Goal: Information Seeking & Learning: Learn about a topic

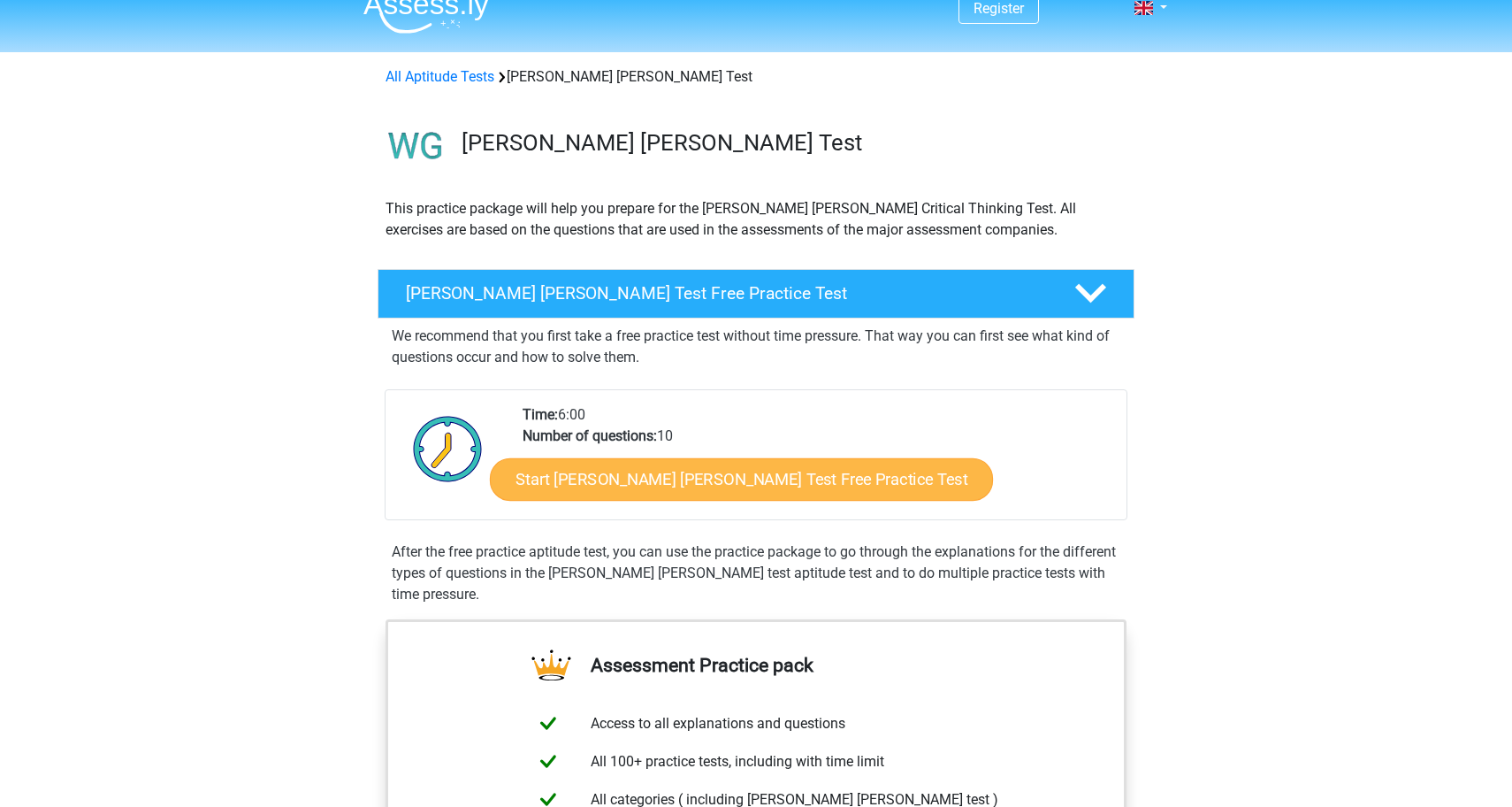
scroll to position [16, 0]
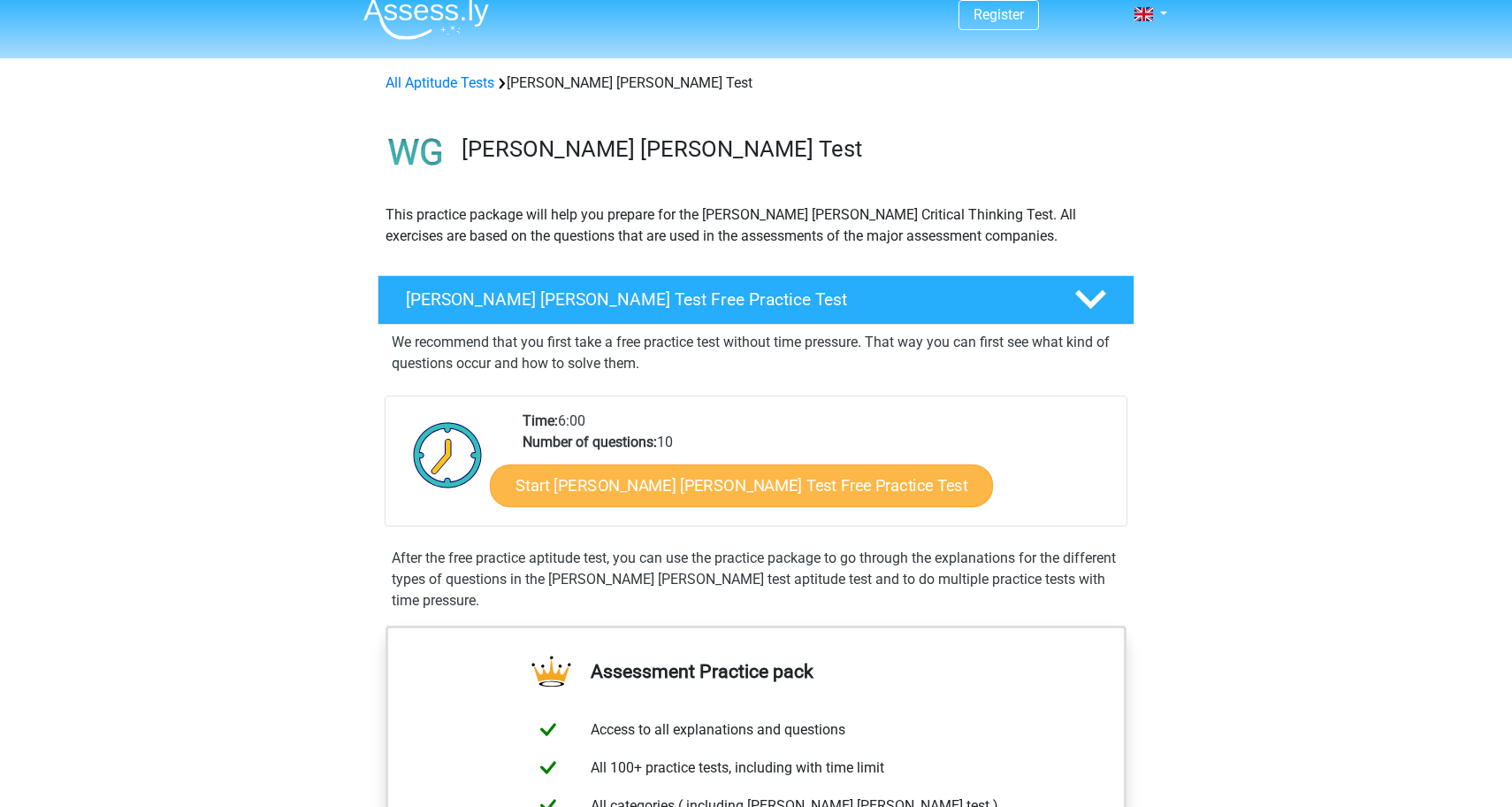
click at [767, 481] on link "Start [PERSON_NAME] [PERSON_NAME] Test Free Practice Test" at bounding box center [741, 486] width 503 height 43
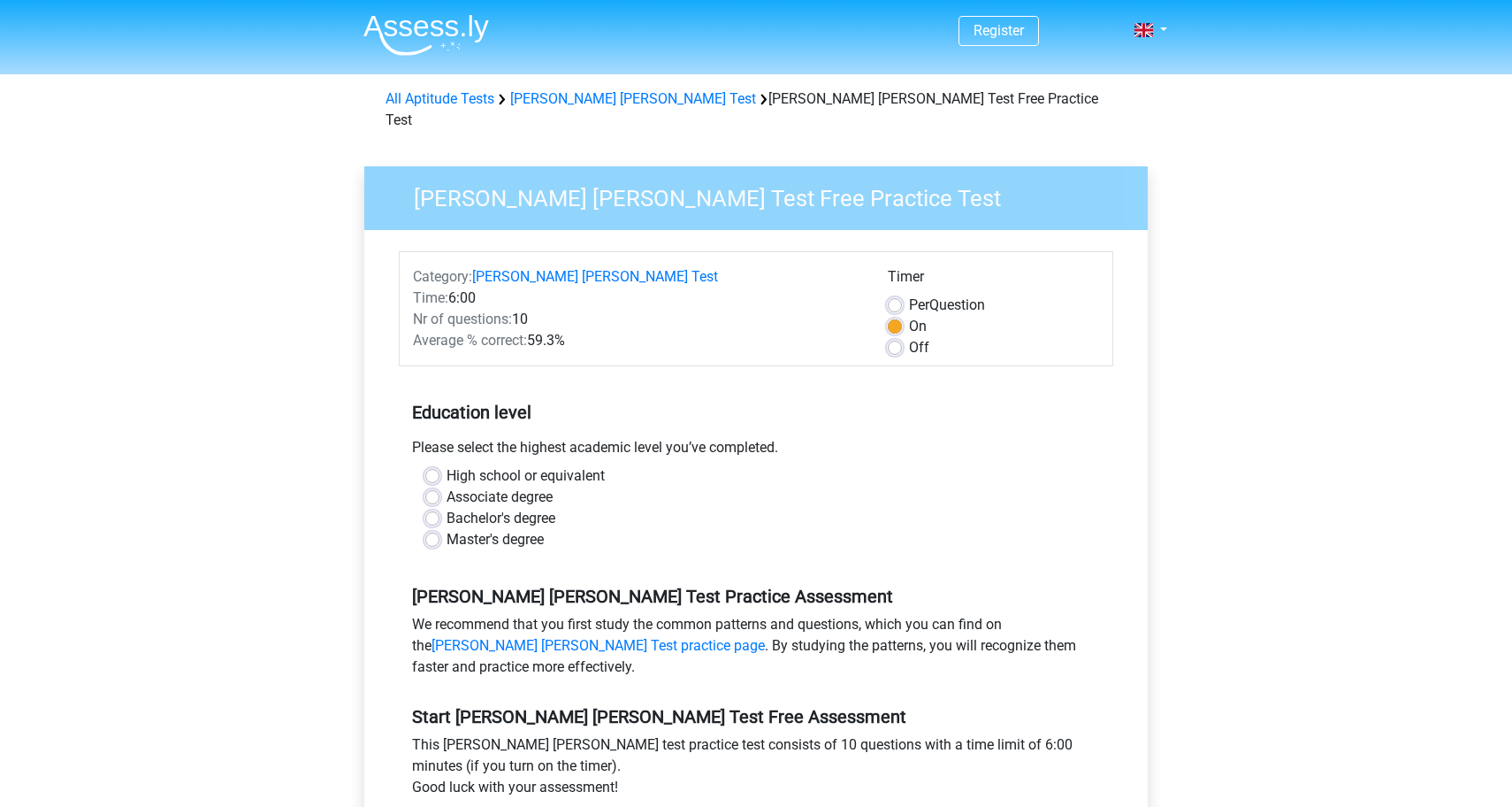
click at [555, 465] on label "High school or equivalent" at bounding box center [526, 476] width 158 height 21
click at [439, 465] on input "High school or equivalent" at bounding box center [432, 474] width 15 height 18
radio input "true"
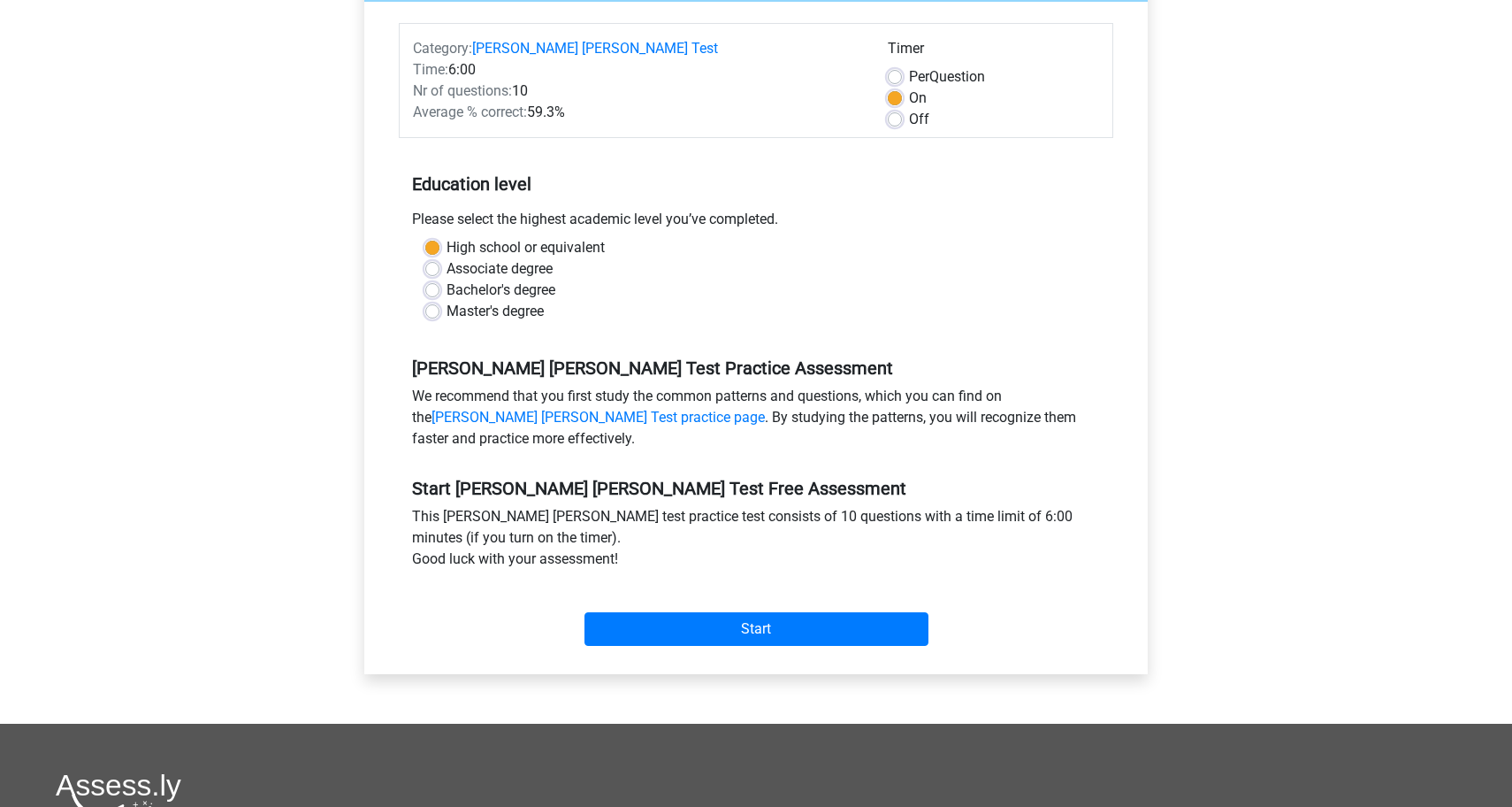
scroll to position [230, 0]
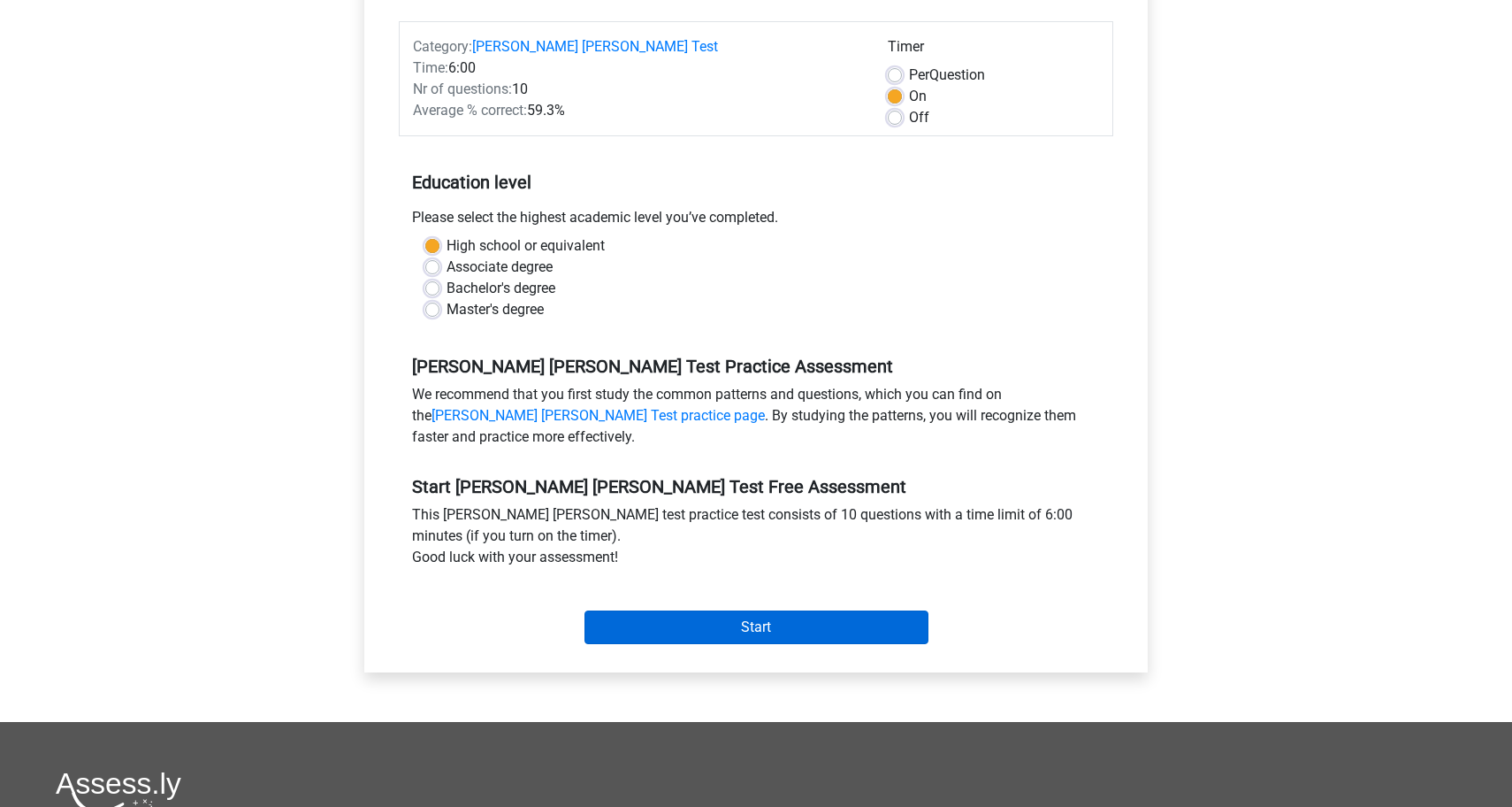
click at [614, 610] on input "Start" at bounding box center [756, 626] width 344 height 33
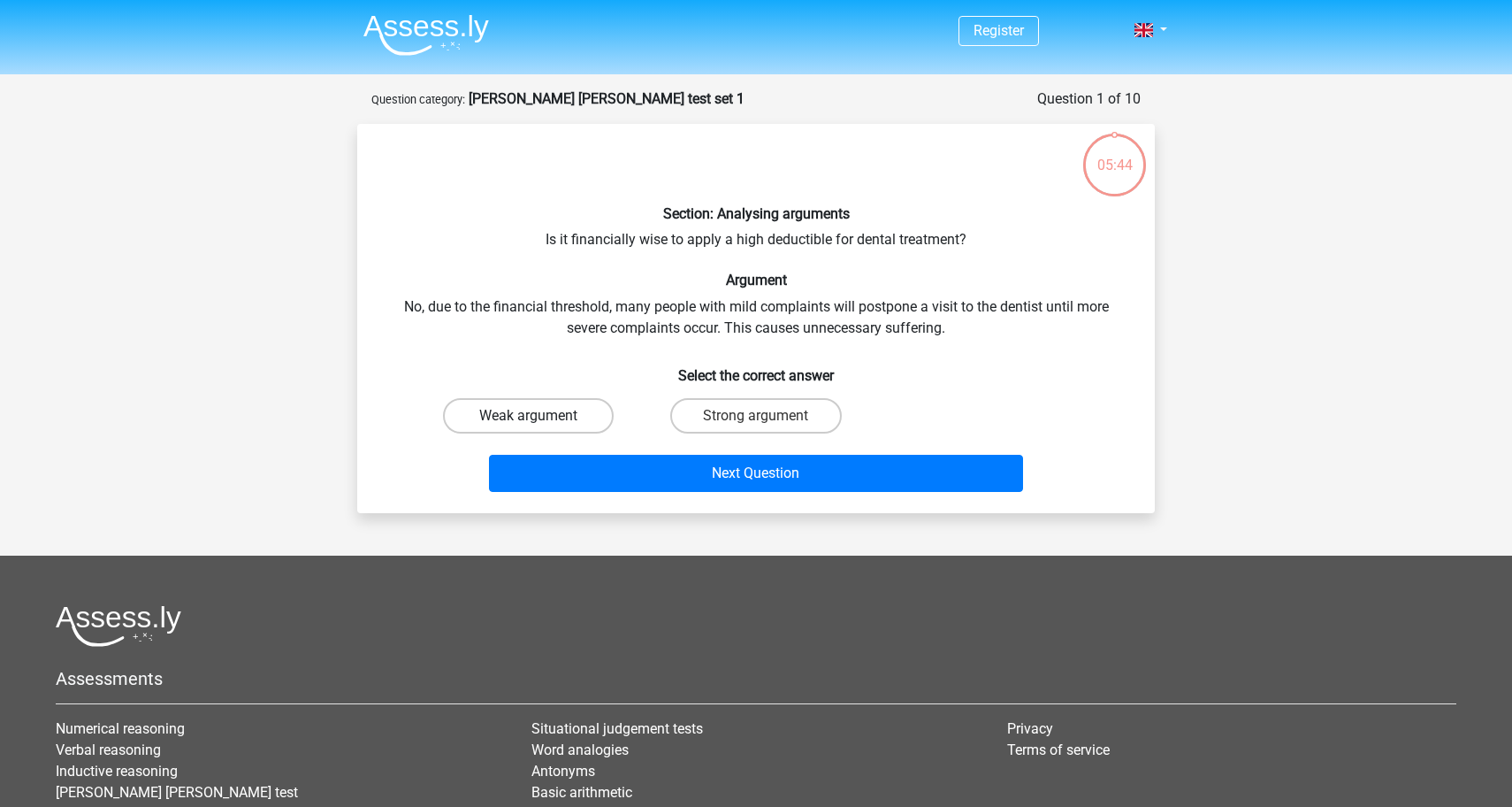
click at [579, 412] on label "Weak argument" at bounding box center [528, 416] width 171 height 35
click at [540, 416] on input "Weak argument" at bounding box center [535, 422] width 12 height 12
radio input "true"
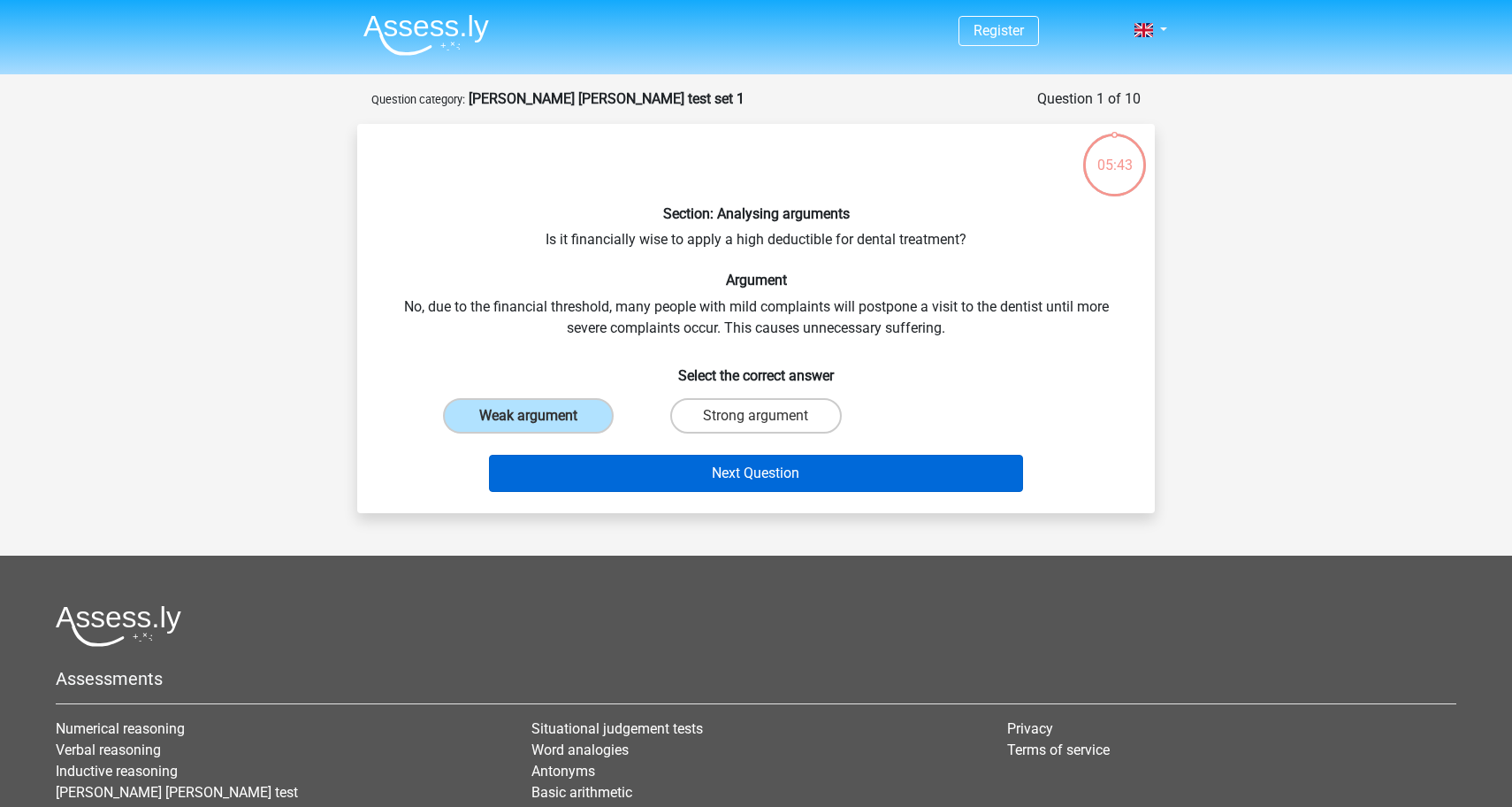
click at [611, 462] on button "Next Question" at bounding box center [756, 473] width 535 height 37
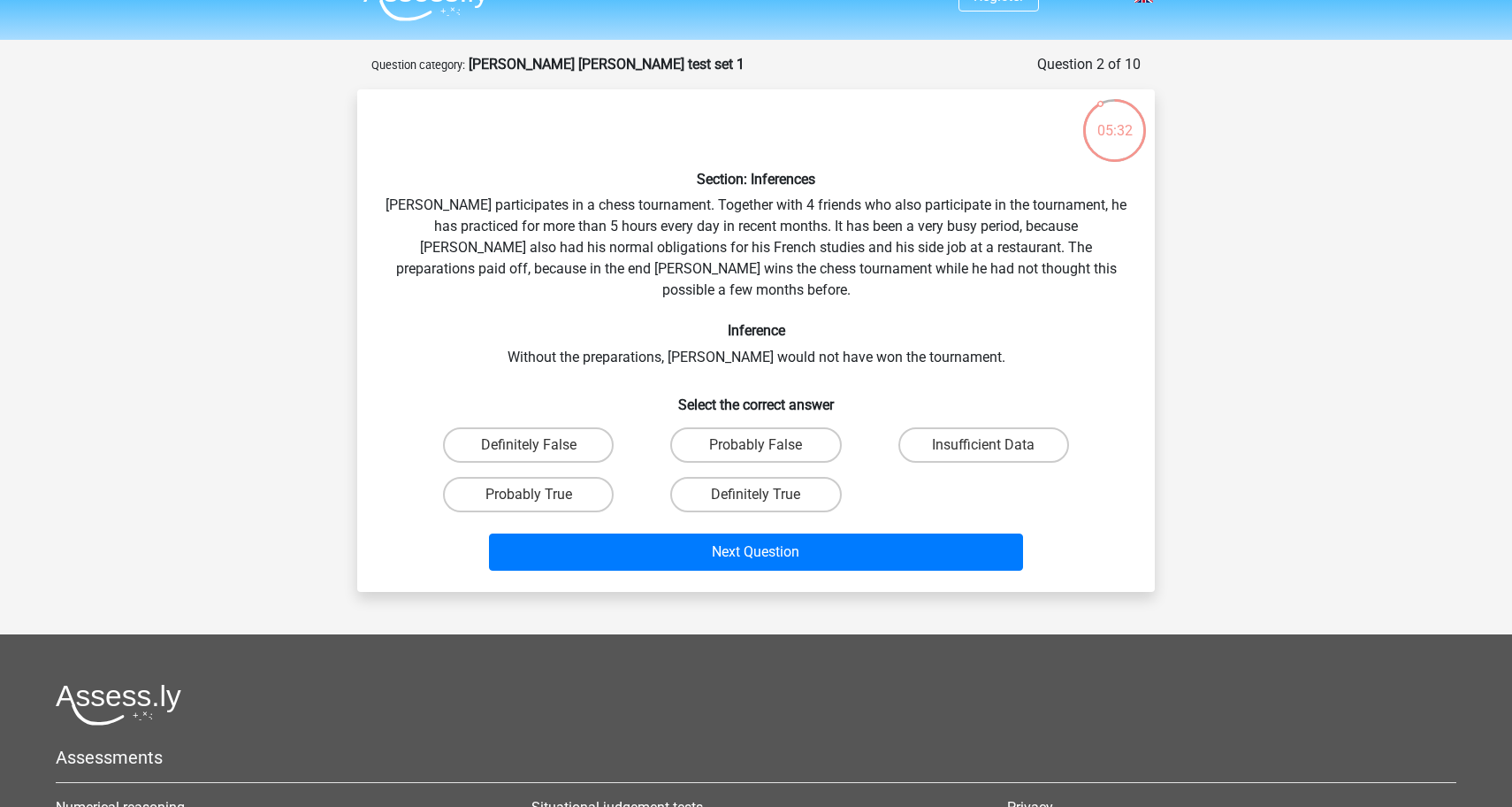
scroll to position [34, 0]
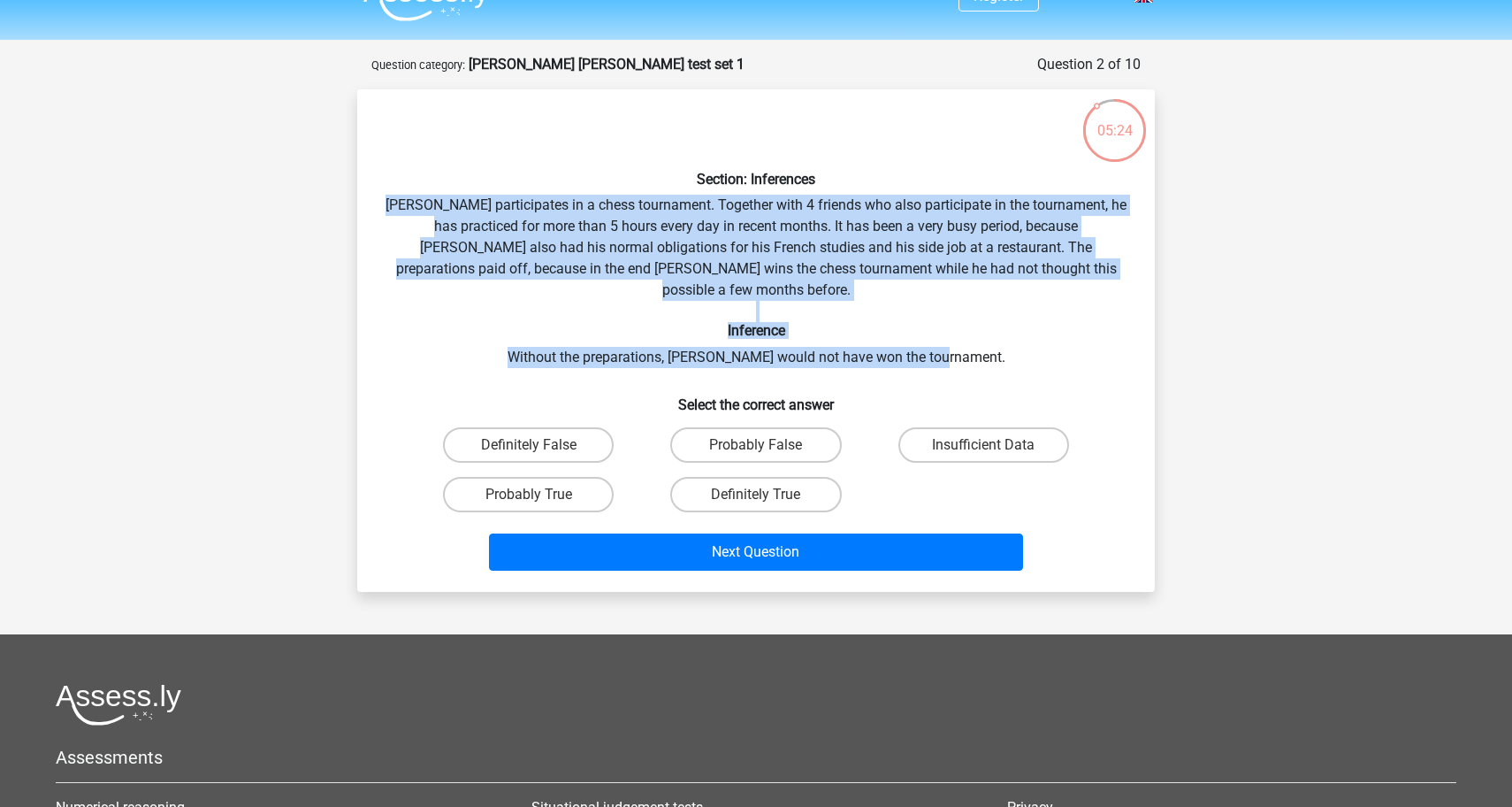
drag, startPoint x: 401, startPoint y: 202, endPoint x: 1088, endPoint y: 339, distance: 700.5
click at [1088, 339] on div "Section: Inferences Pablo participates in a chess tournament. Together with 4 f…" at bounding box center [755, 341] width 783 height 474
copy div "Pablo participates in a chess tournament. Together with 4 friends who also part…"
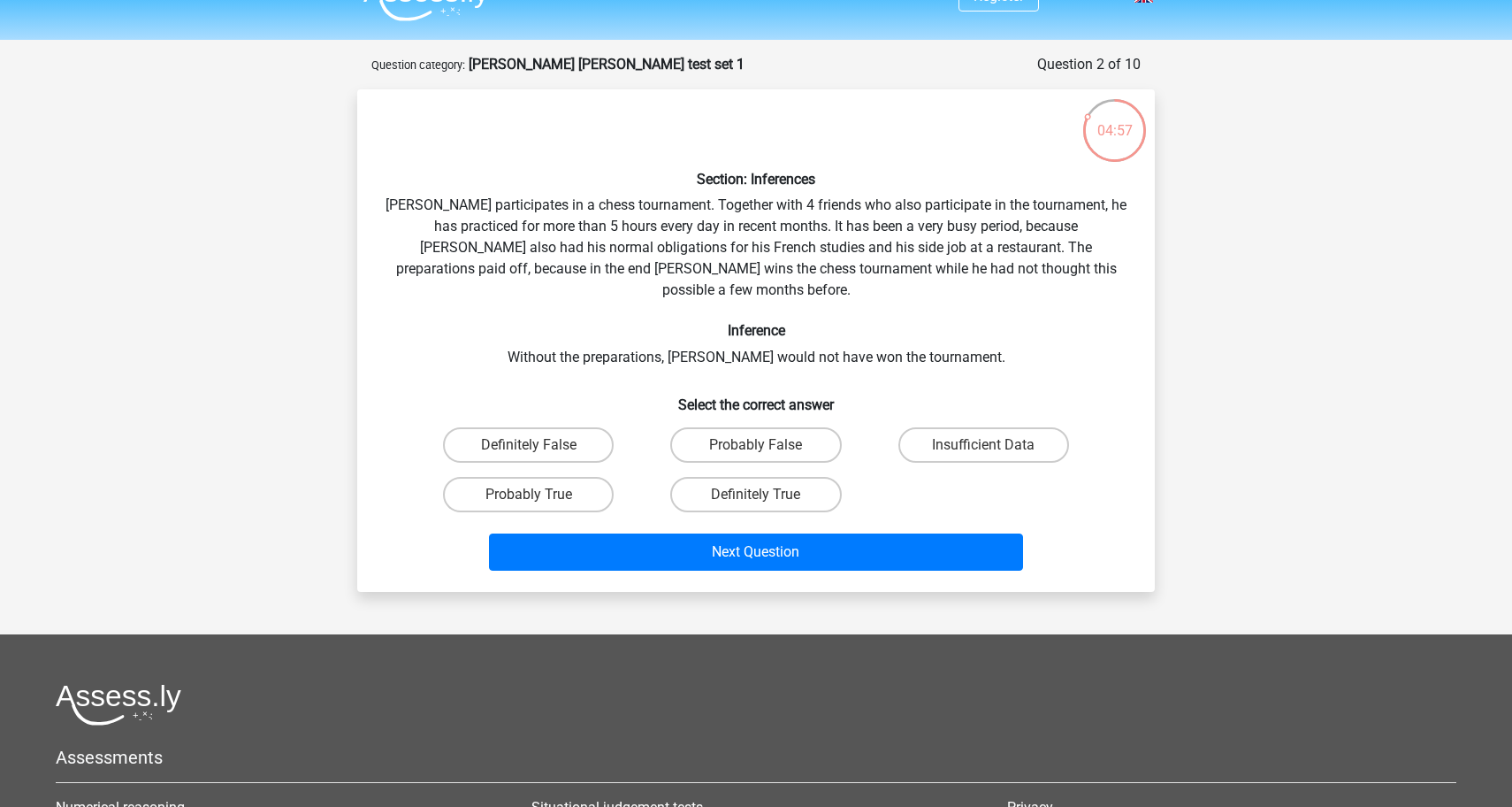
click at [831, 389] on h6 "Select the correct answer" at bounding box center [756, 398] width 741 height 31
click at [579, 477] on label "Probably True" at bounding box center [528, 495] width 171 height 35
click at [540, 495] on input "Probably True" at bounding box center [535, 501] width 12 height 12
radio input "true"
click at [639, 519] on div "Next Question" at bounding box center [756, 548] width 741 height 59
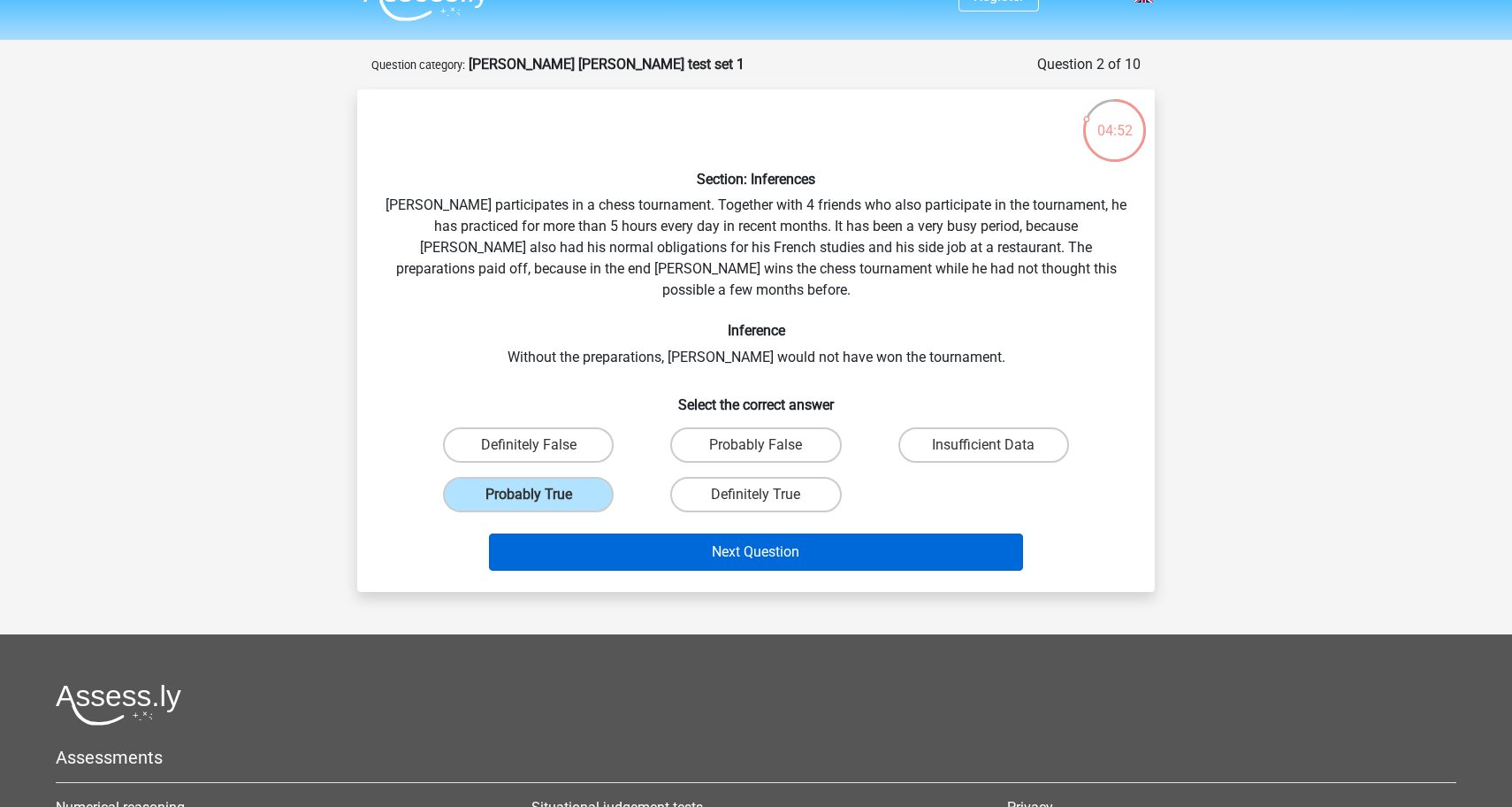
click at [639, 534] on button "Next Question" at bounding box center [756, 552] width 535 height 37
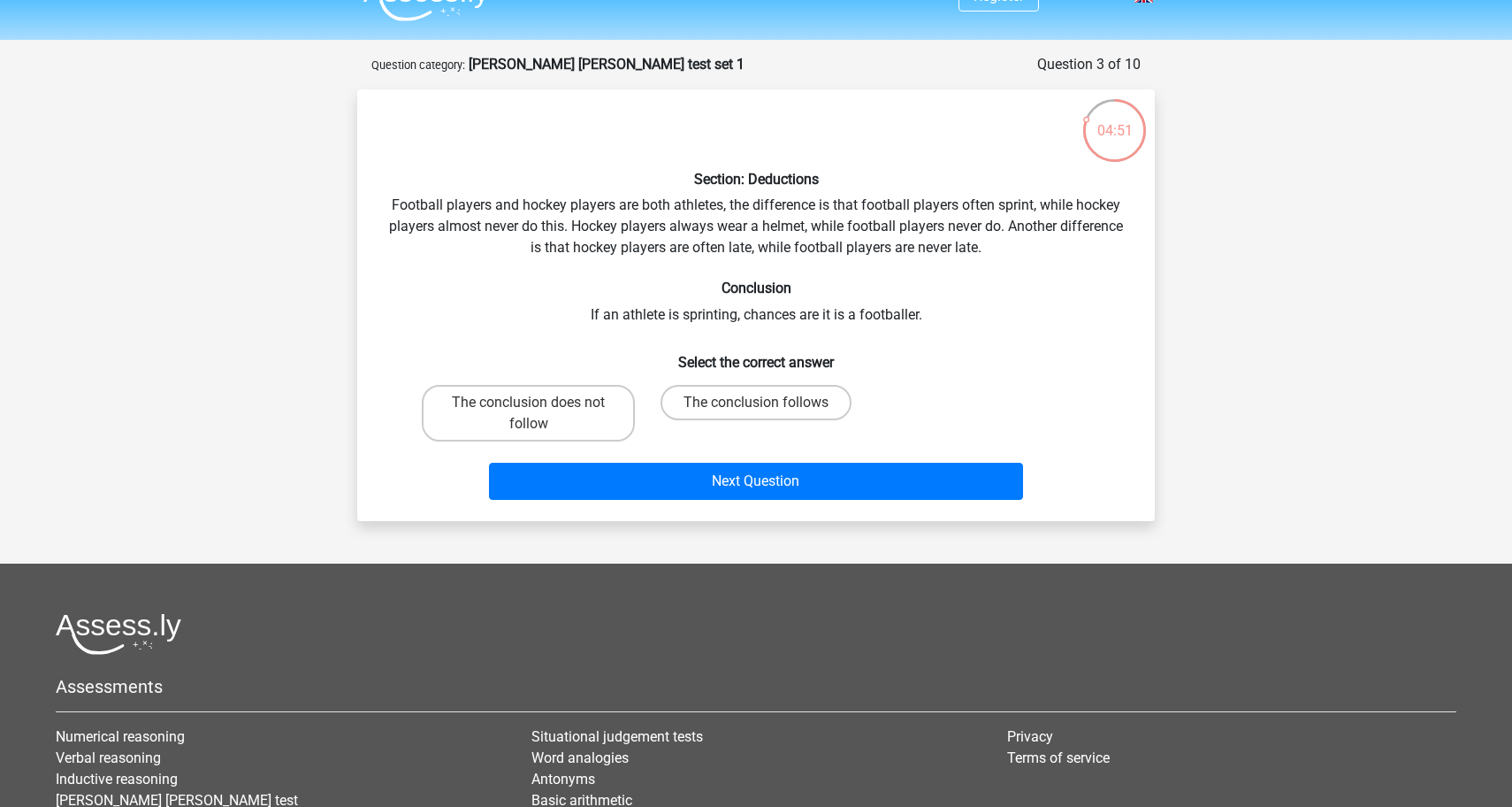
scroll to position [89, 0]
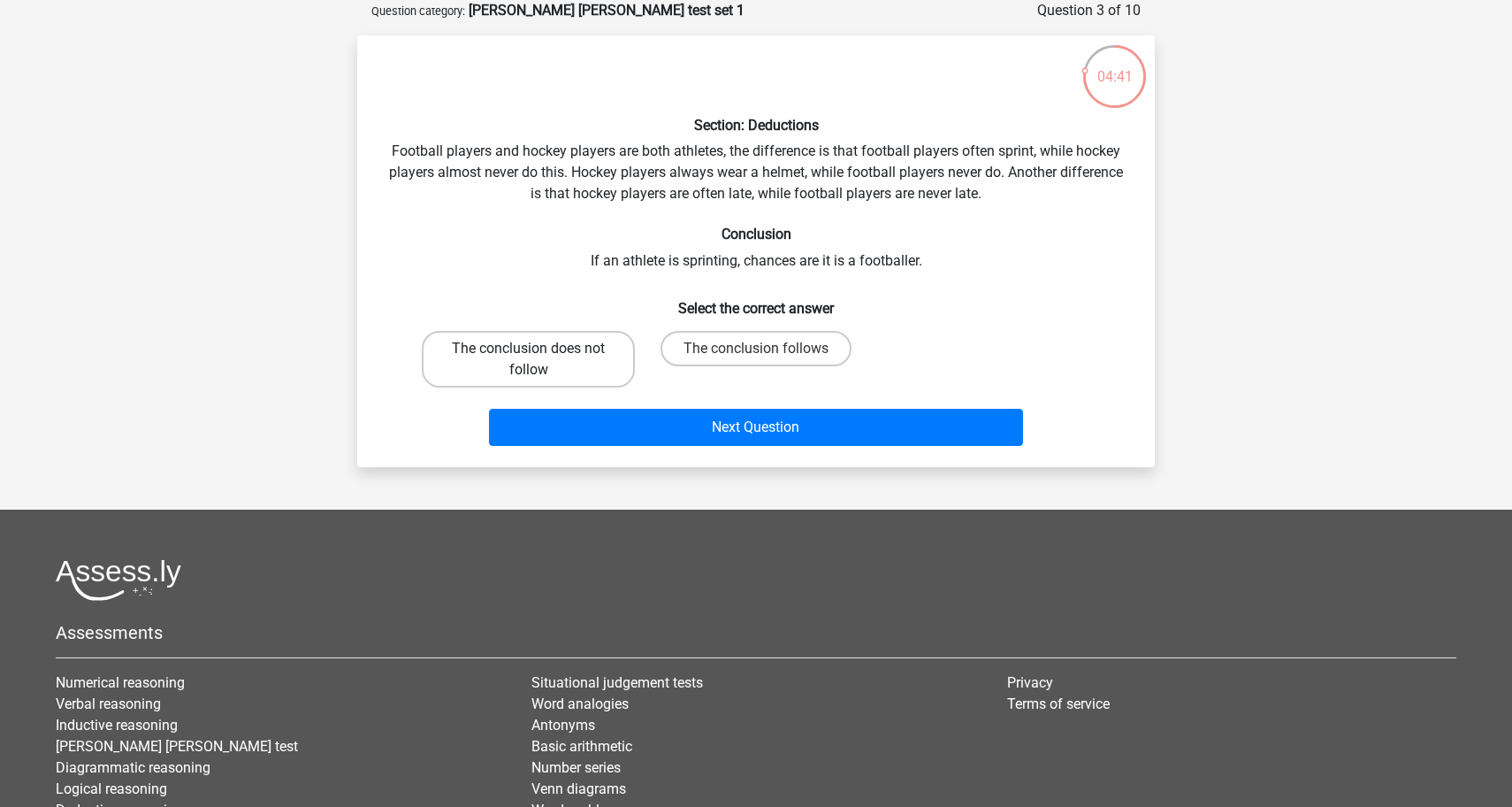
click at [612, 371] on label "The conclusion does not follow" at bounding box center [528, 359] width 213 height 57
click at [540, 360] on input "The conclusion does not follow" at bounding box center [535, 354] width 12 height 12
radio input "true"
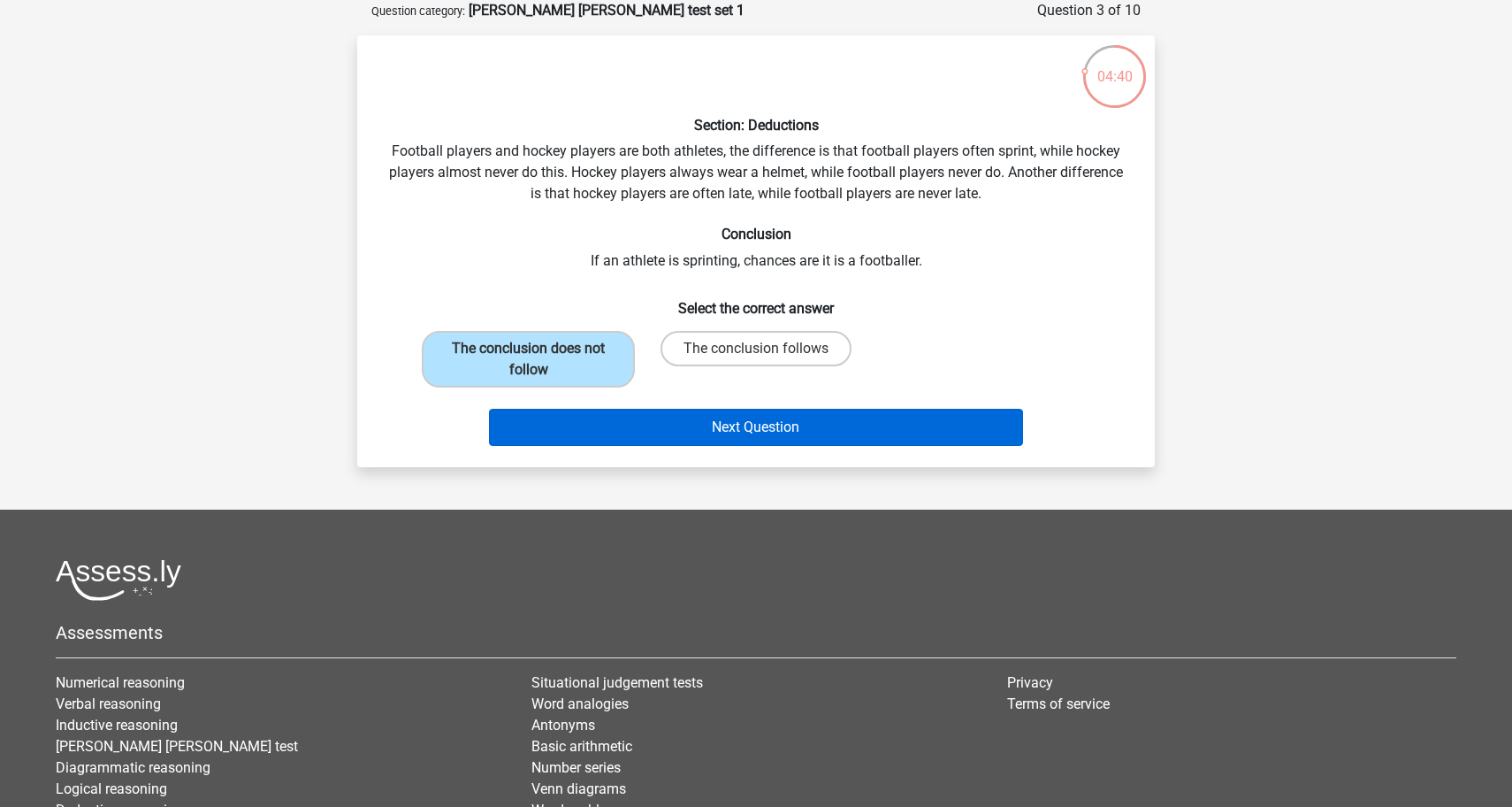
click at [639, 434] on button "Next Question" at bounding box center [756, 427] width 535 height 37
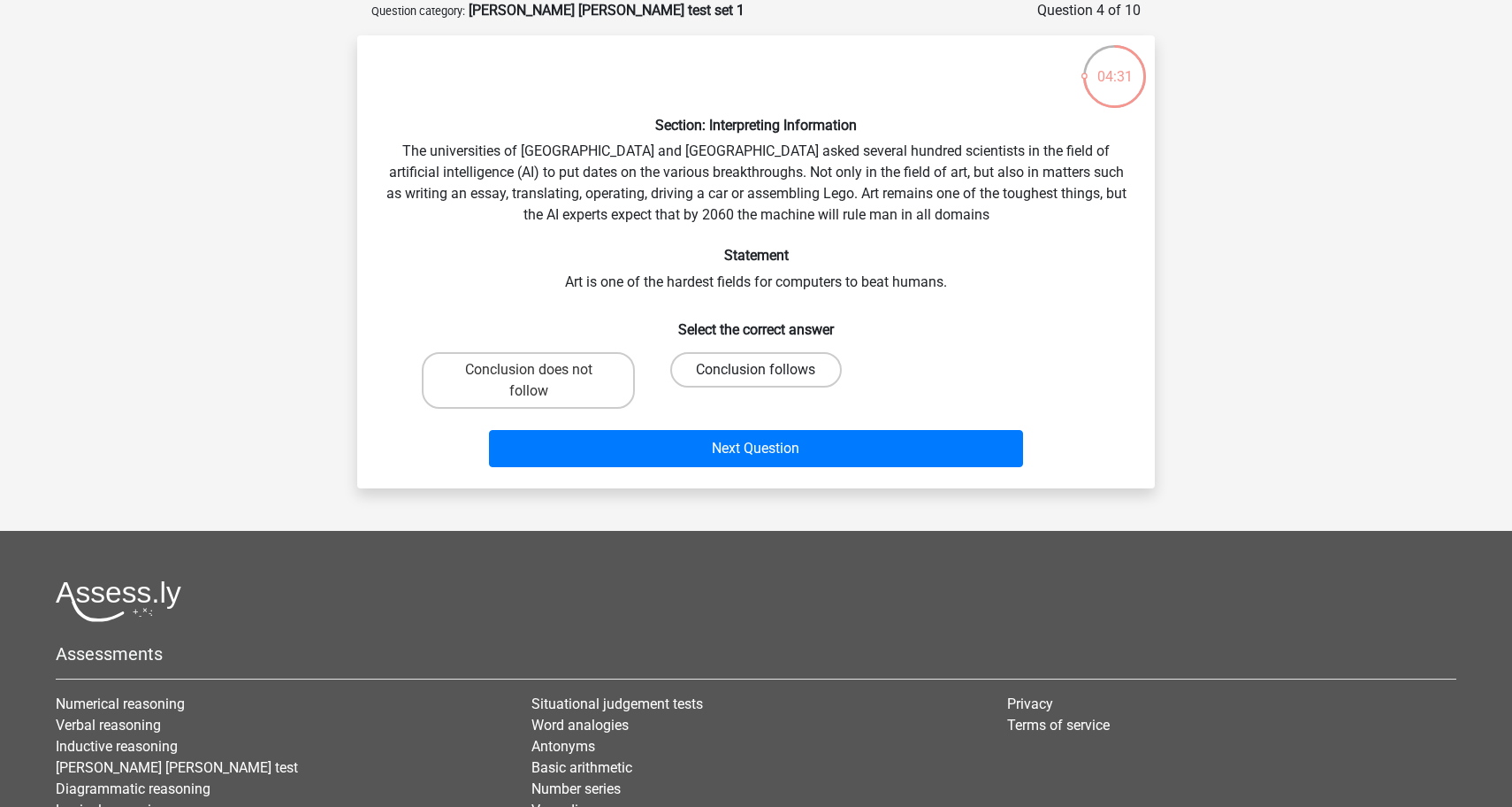
click at [814, 371] on label "Conclusion follows" at bounding box center [755, 370] width 171 height 35
click at [768, 371] on input "Conclusion follows" at bounding box center [762, 376] width 12 height 12
radio input "true"
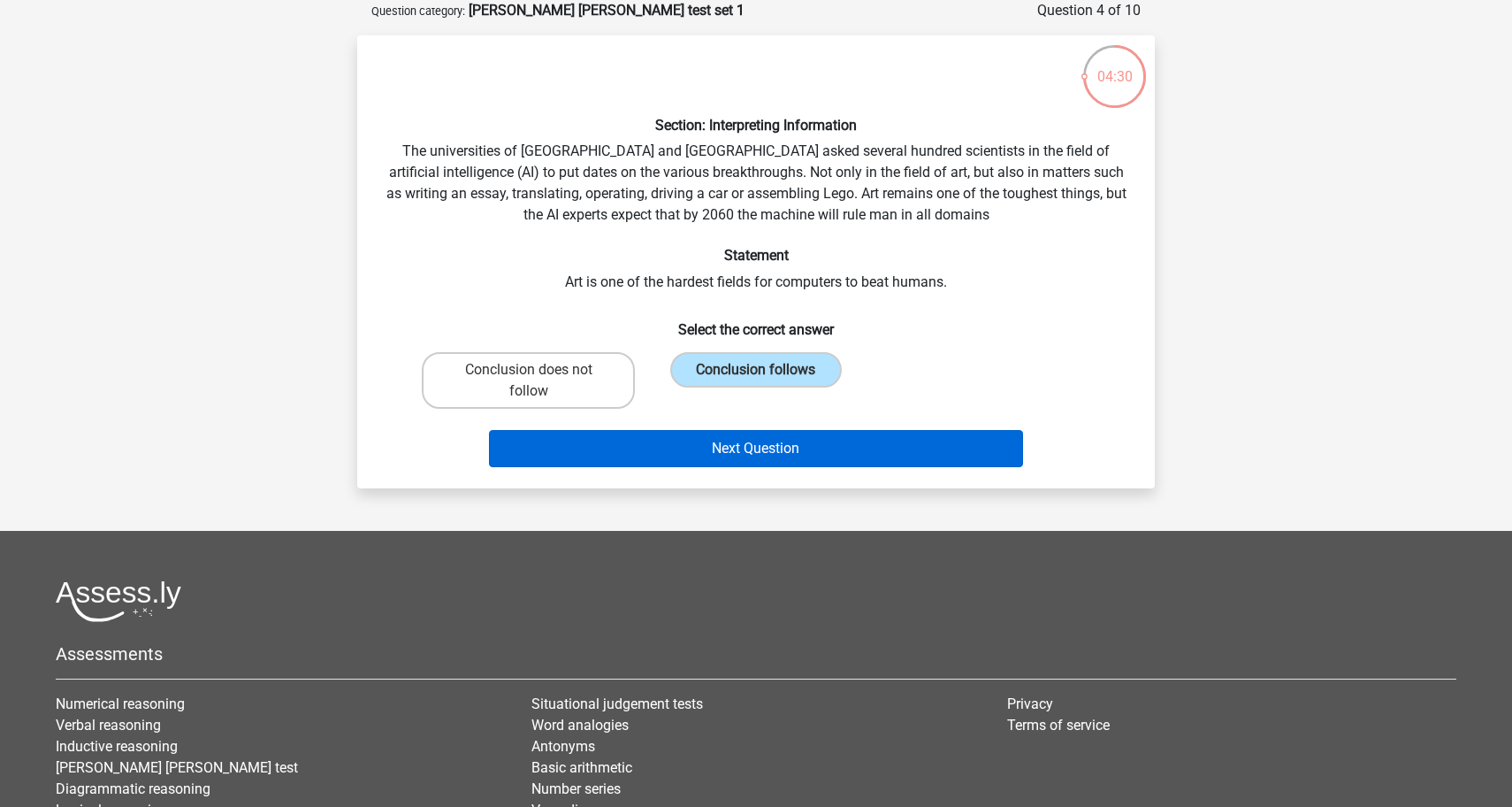
click at [763, 439] on button "Next Question" at bounding box center [756, 449] width 535 height 37
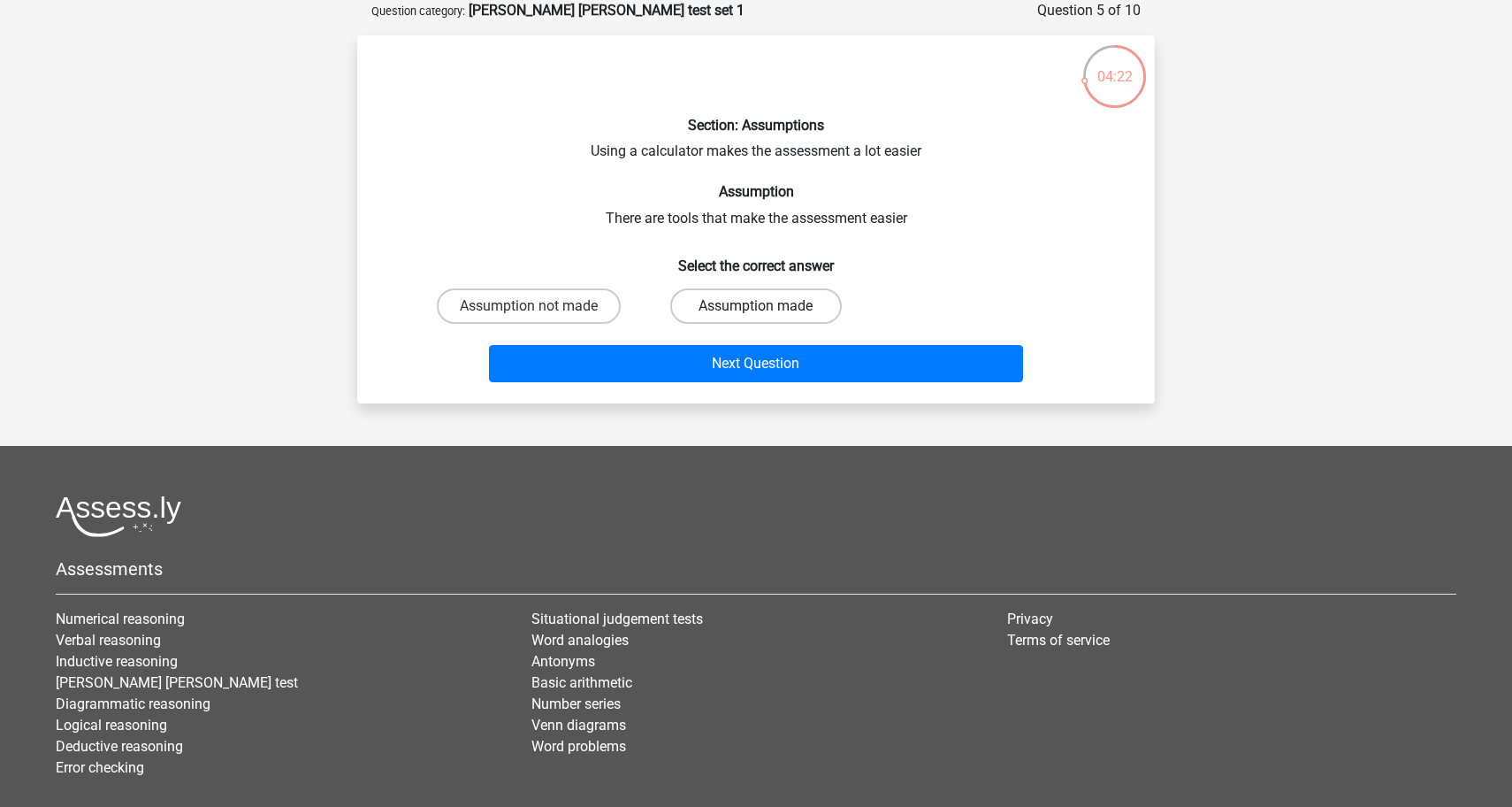
click at [804, 314] on label "Assumption made" at bounding box center [755, 305] width 171 height 35
click at [768, 314] on input "Assumption made" at bounding box center [762, 312] width 12 height 12
radio input "true"
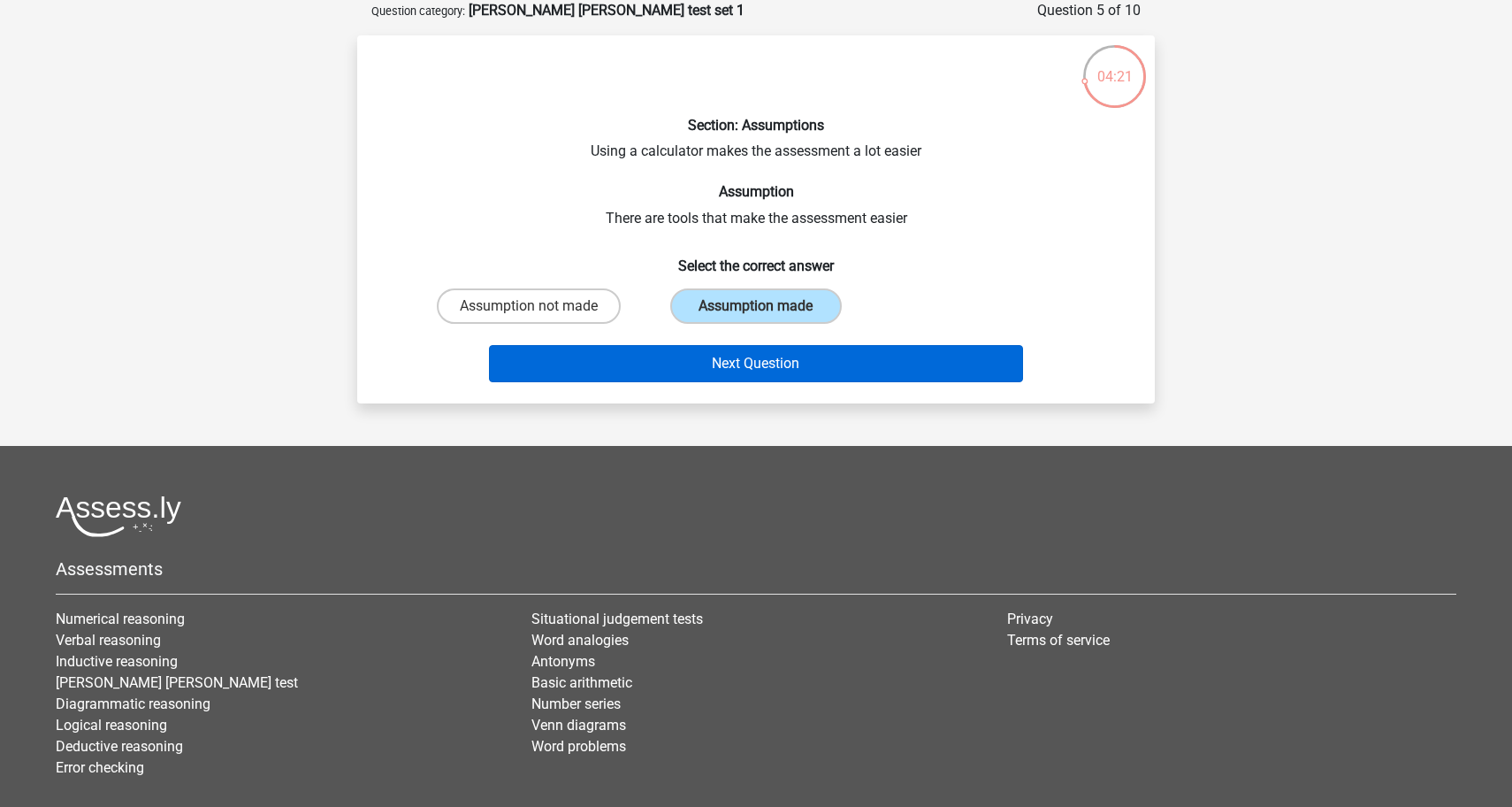
click at [788, 344] on button "Next Question" at bounding box center [756, 363] width 535 height 37
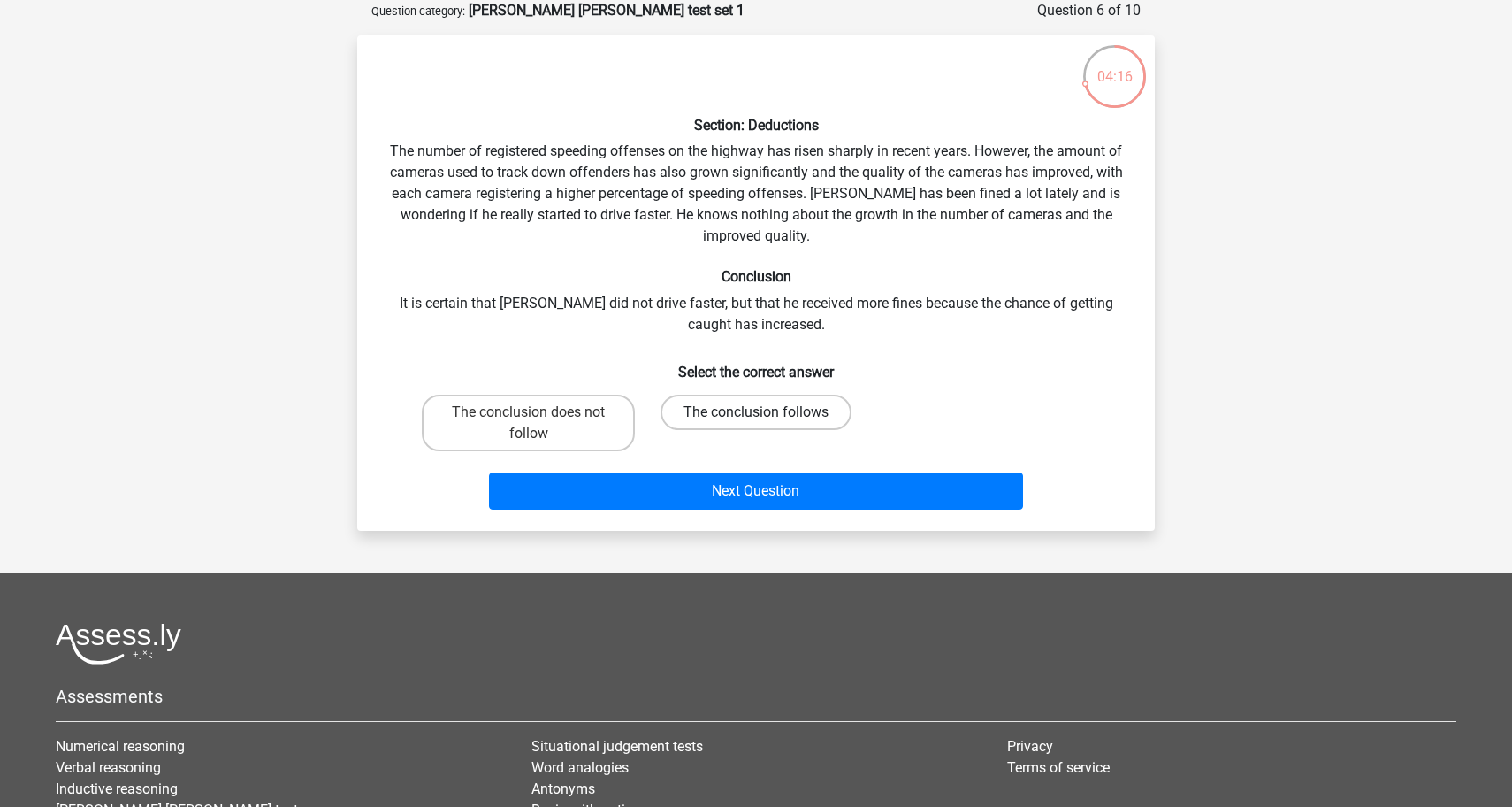
click at [694, 409] on label "The conclusion follows" at bounding box center [756, 412] width 191 height 35
click at [756, 412] on input "The conclusion follows" at bounding box center [762, 418] width 12 height 12
radio input "true"
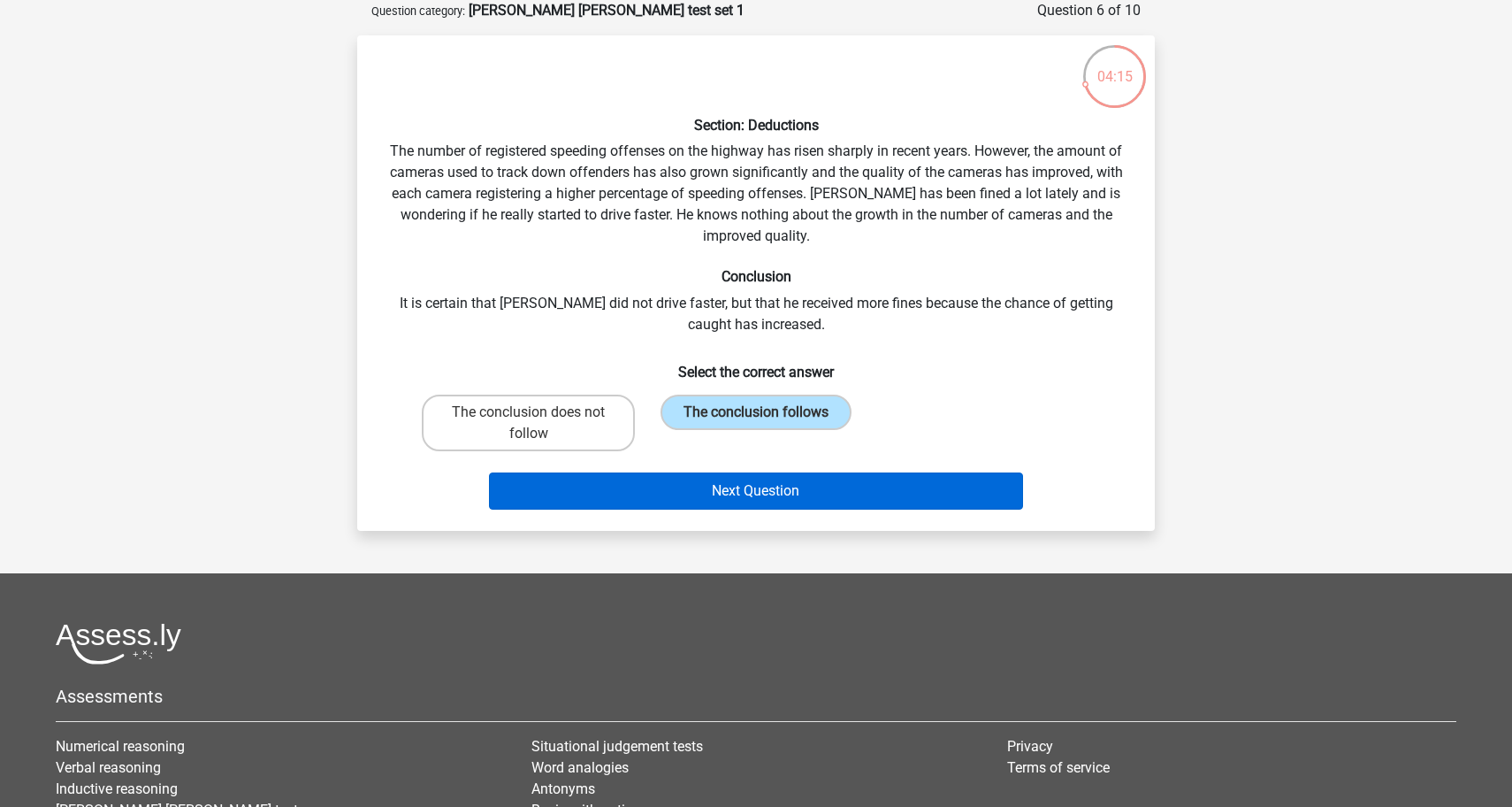
click at [691, 482] on button "Next Question" at bounding box center [756, 491] width 535 height 37
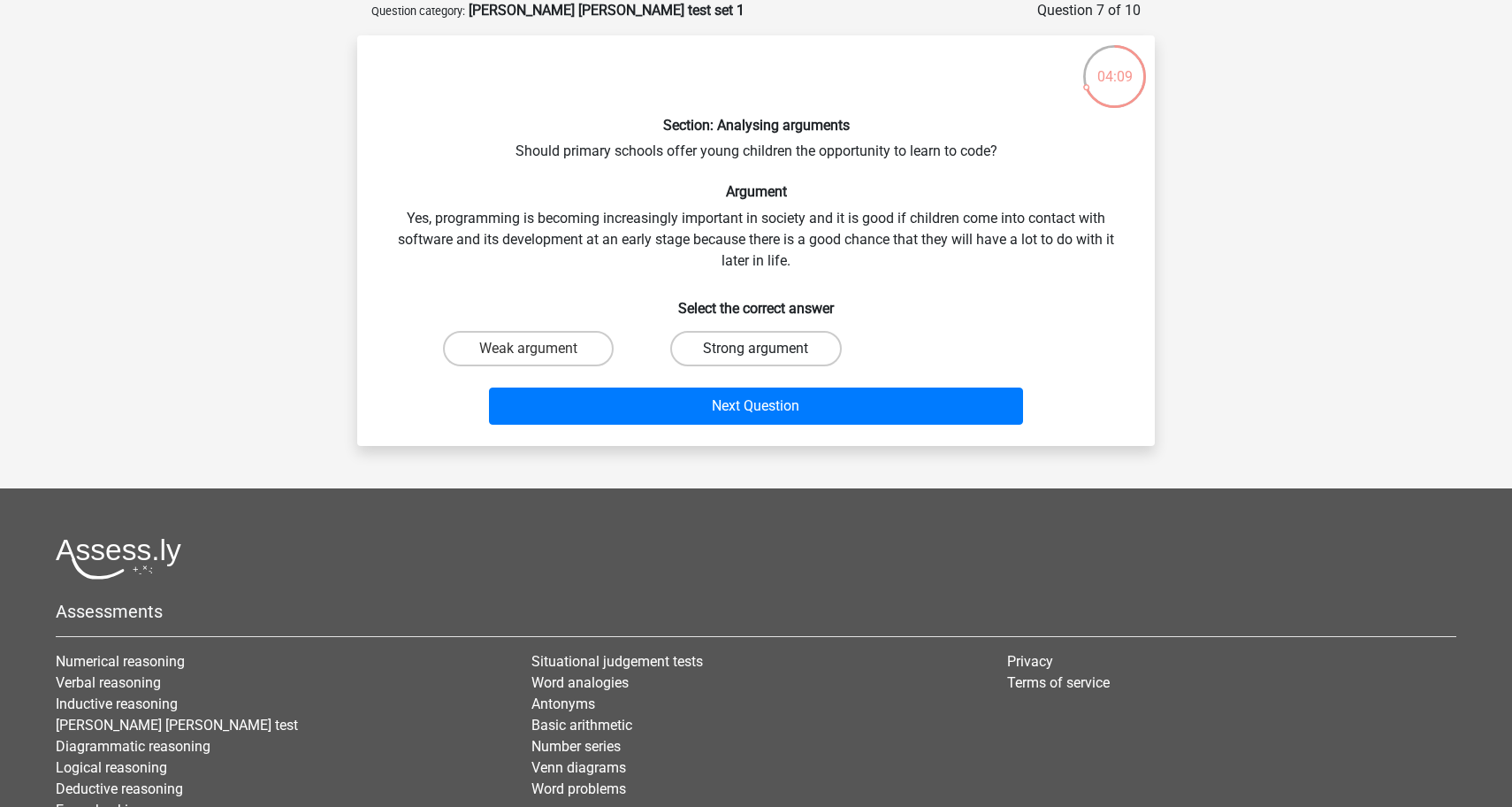
click at [718, 347] on label "Strong argument" at bounding box center [755, 348] width 171 height 35
click at [756, 348] on input "Strong argument" at bounding box center [762, 354] width 12 height 12
radio input "true"
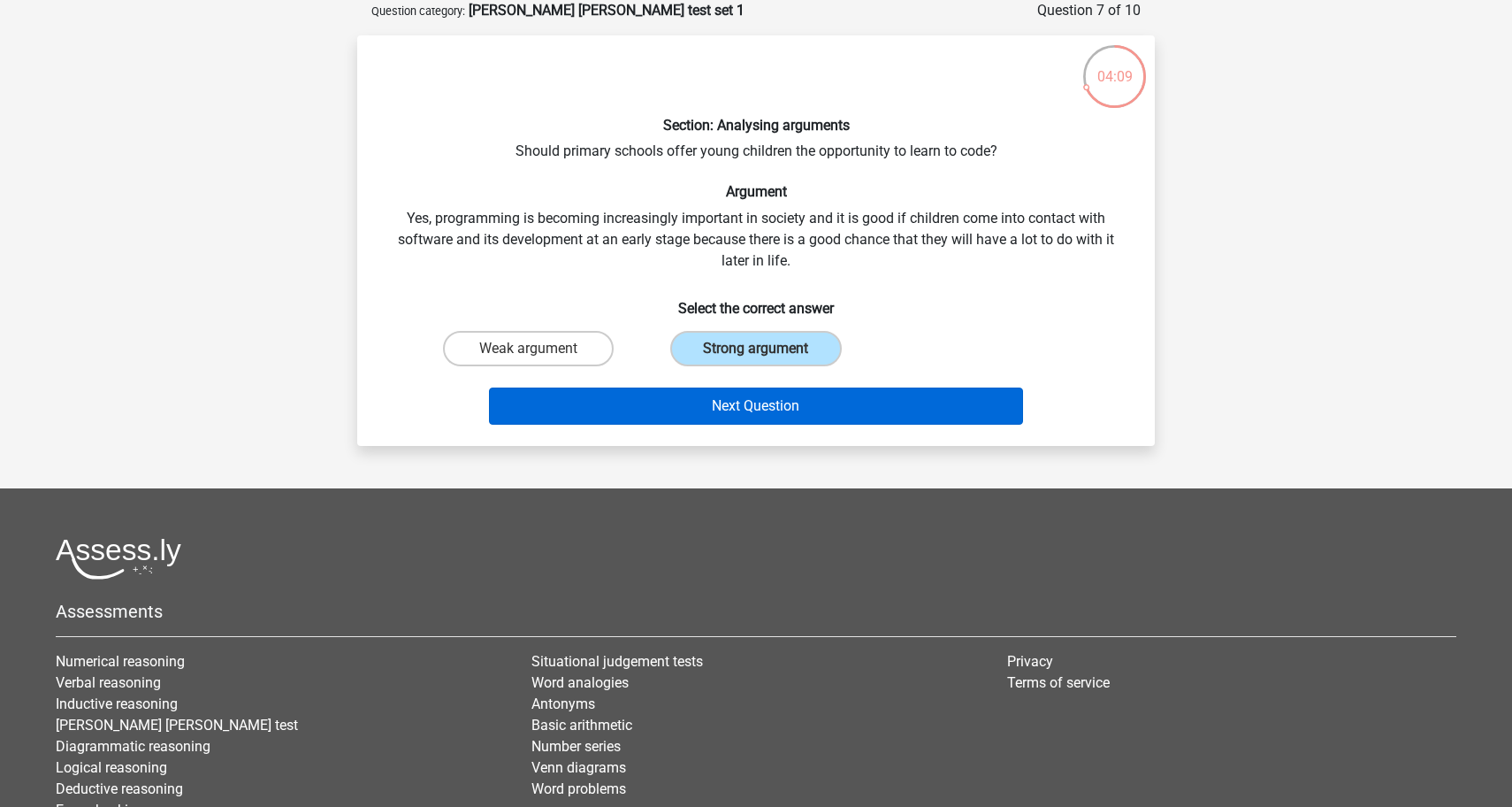
click at [703, 392] on button "Next Question" at bounding box center [756, 406] width 535 height 37
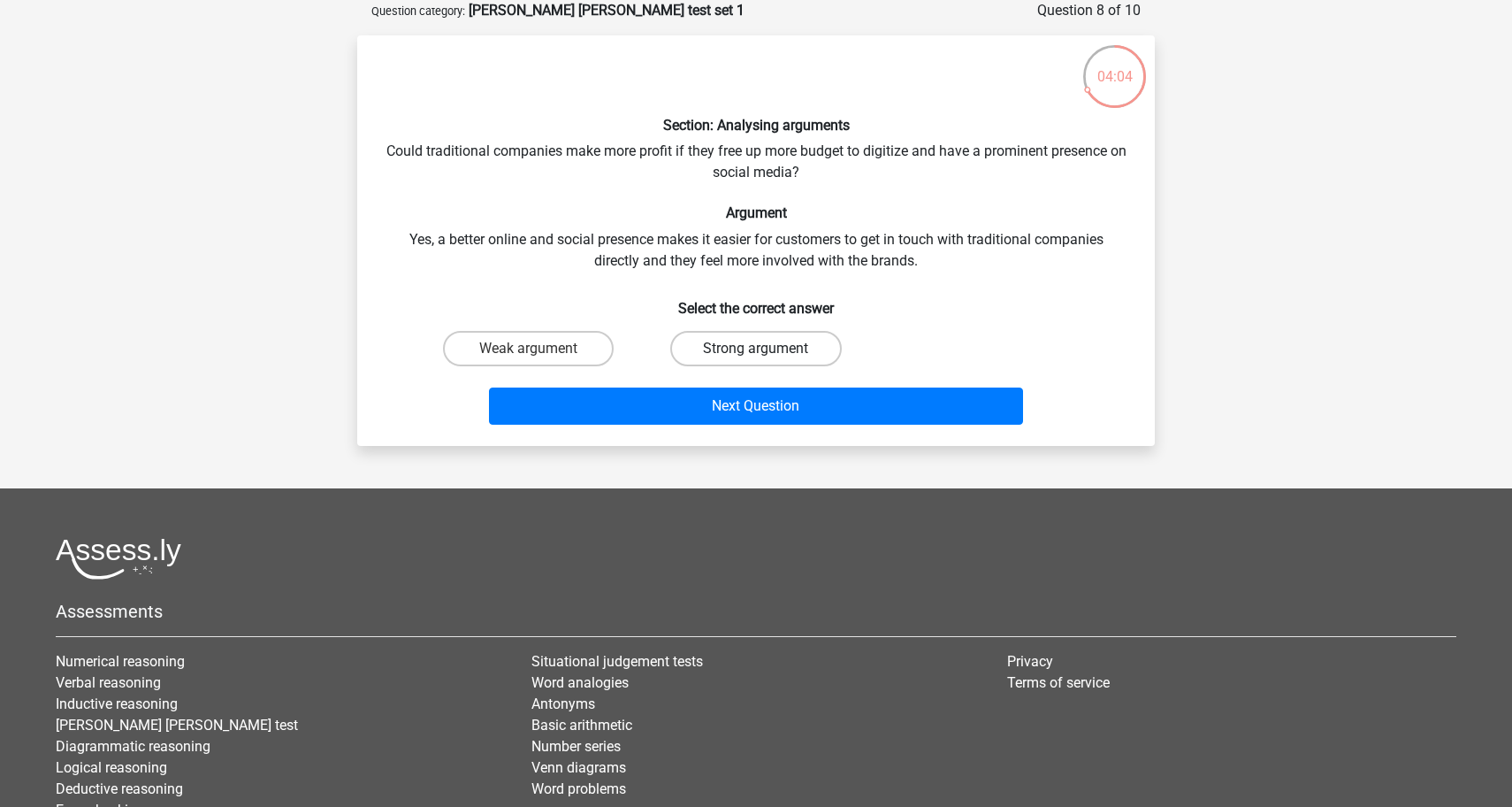
click at [742, 350] on label "Strong argument" at bounding box center [755, 348] width 171 height 35
click at [756, 350] on input "Strong argument" at bounding box center [762, 354] width 12 height 12
radio input "true"
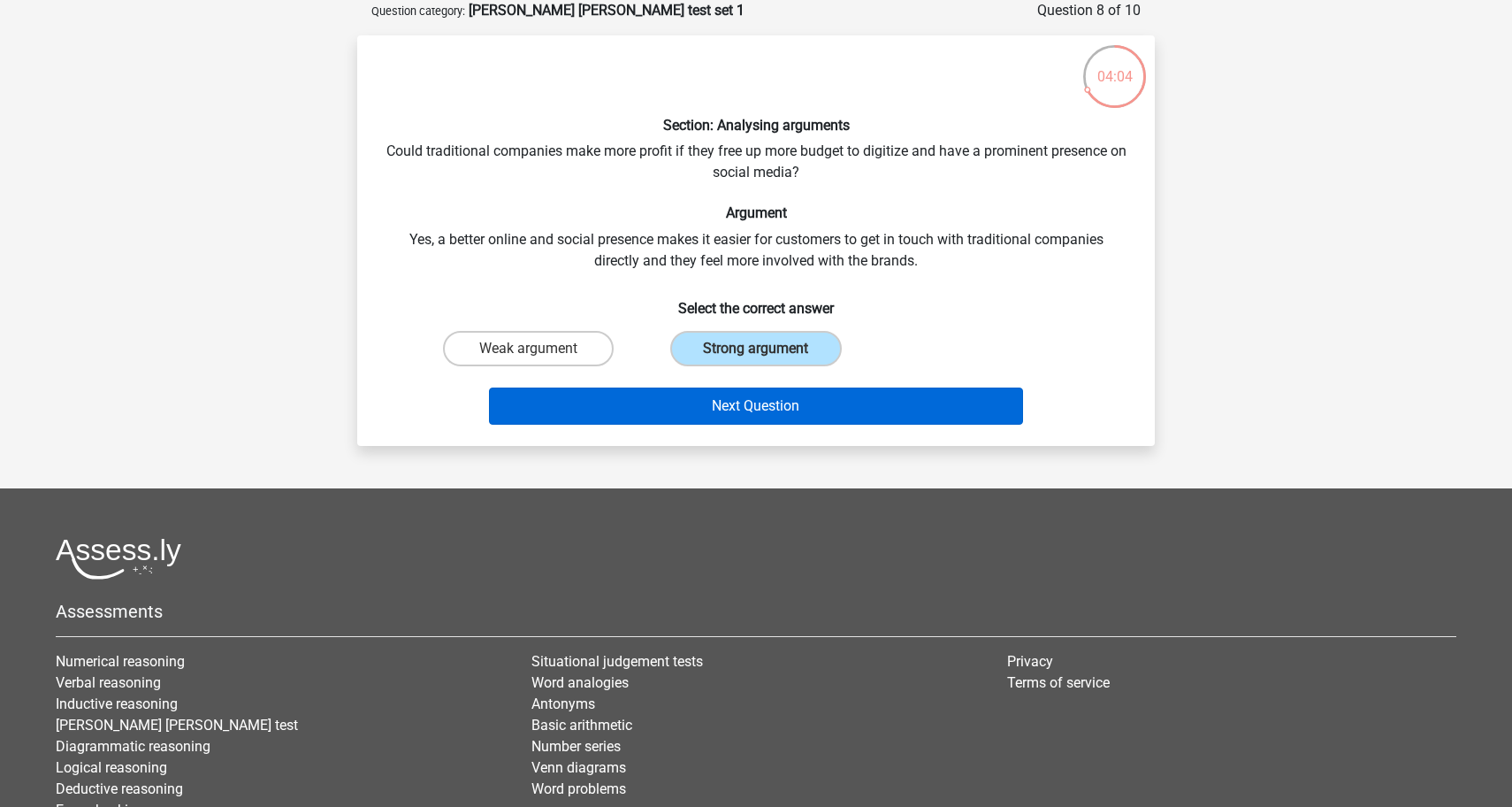
click at [725, 390] on button "Next Question" at bounding box center [756, 406] width 535 height 37
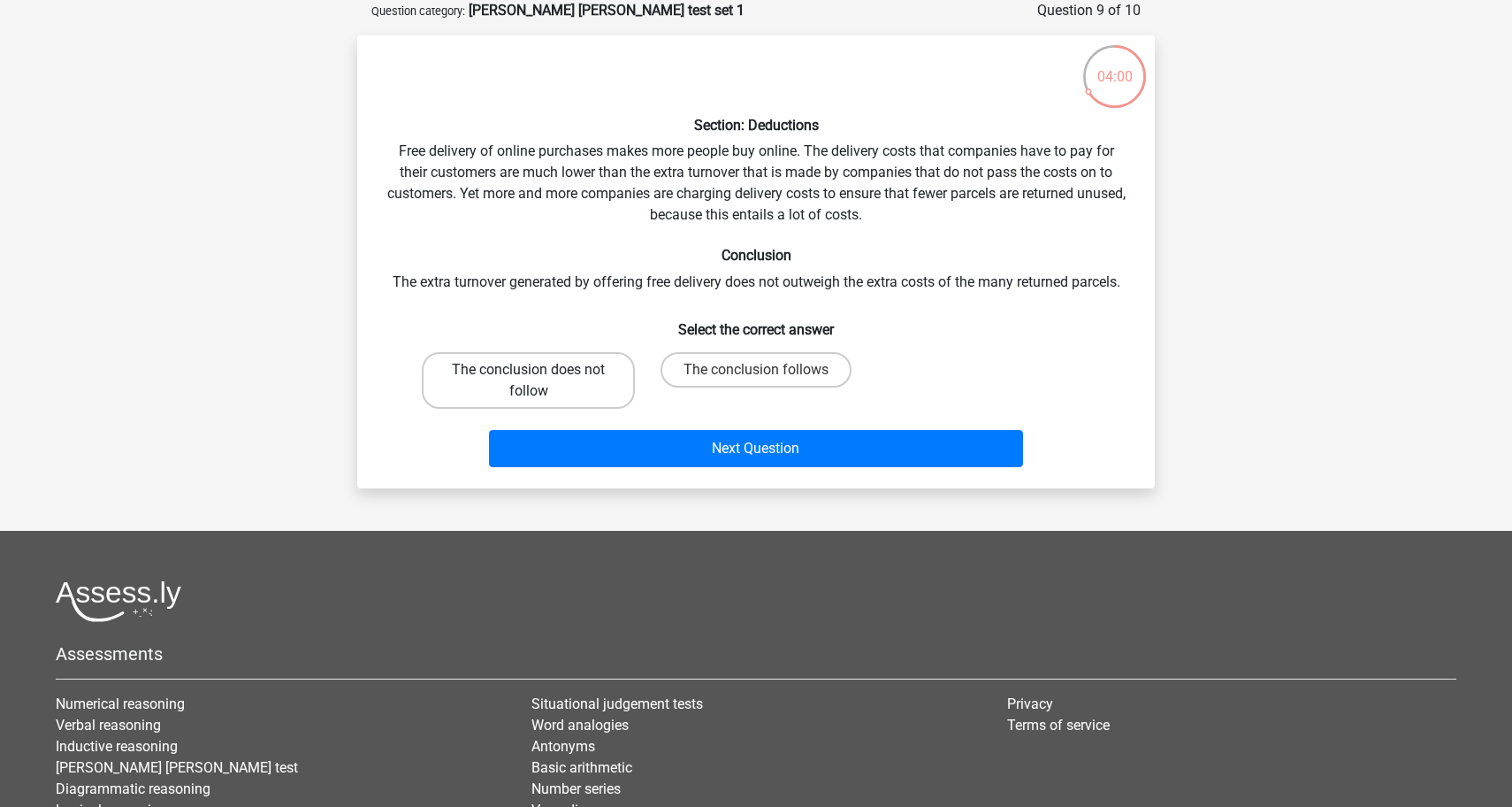
click at [595, 366] on label "The conclusion does not follow" at bounding box center [528, 381] width 213 height 57
click at [540, 370] on input "The conclusion does not follow" at bounding box center [535, 376] width 12 height 12
radio input "true"
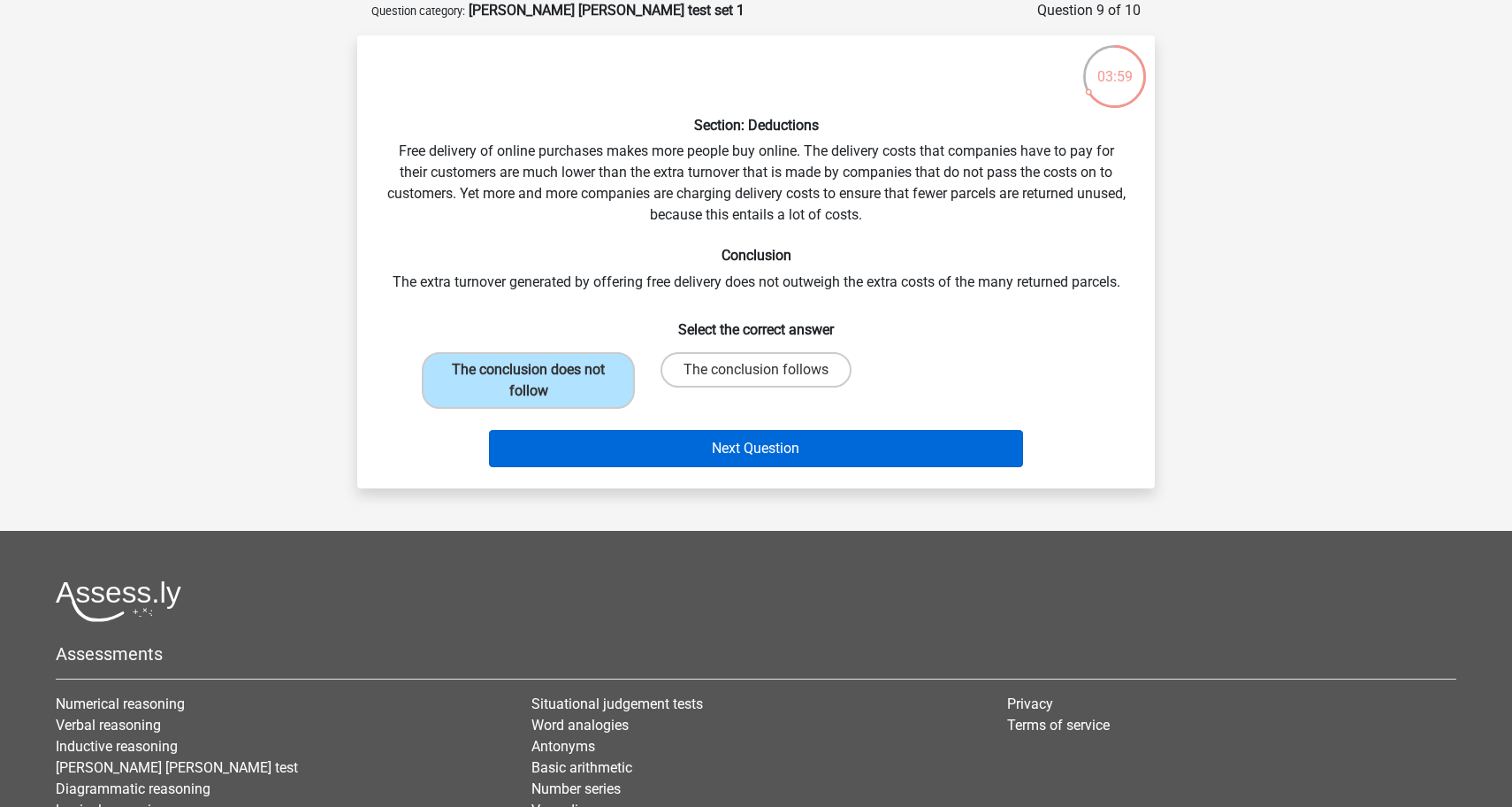
click at [674, 448] on button "Next Question" at bounding box center [756, 449] width 535 height 37
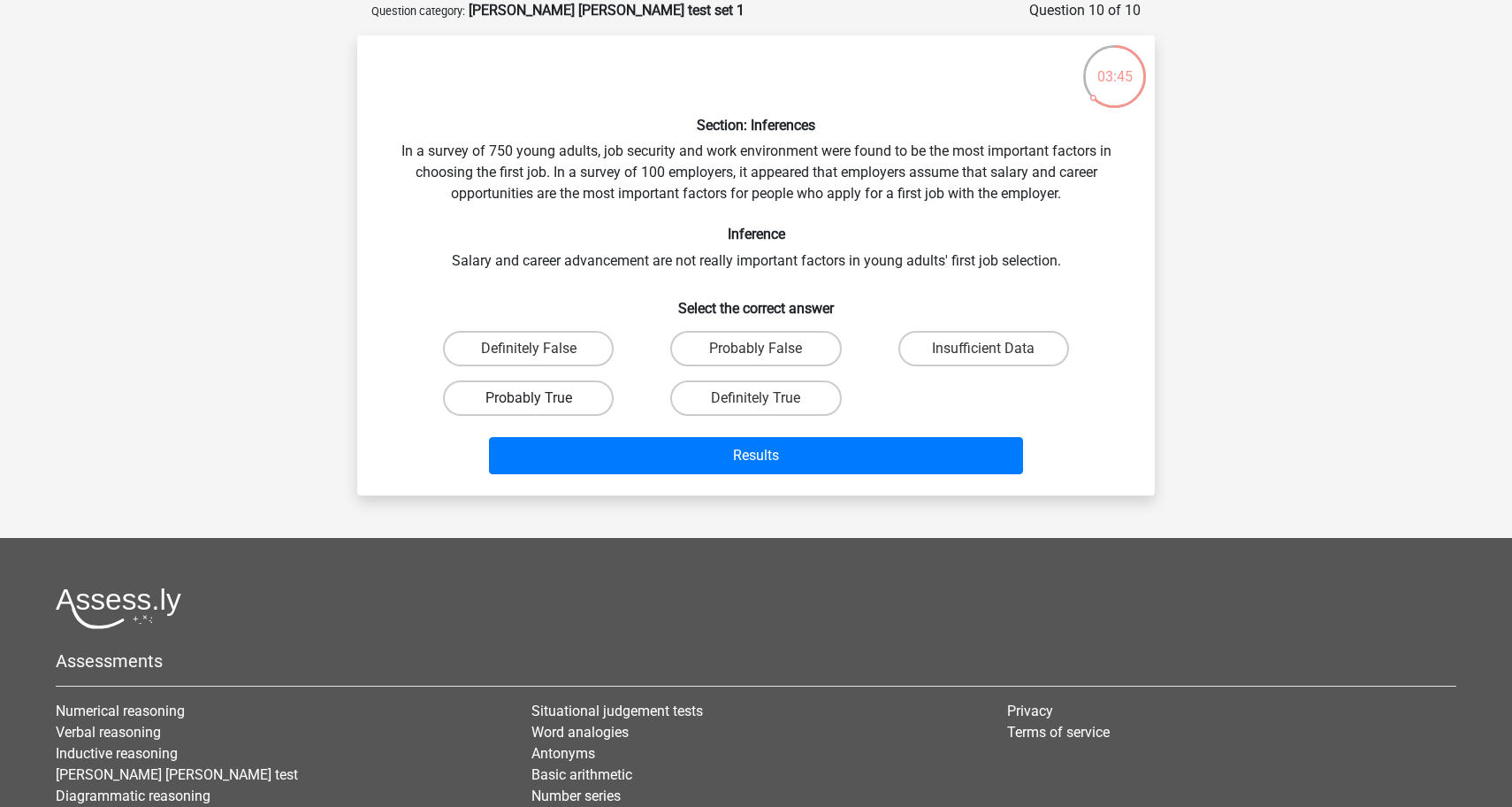
click at [580, 389] on label "Probably True" at bounding box center [528, 398] width 171 height 35
click at [540, 398] on input "Probably True" at bounding box center [535, 404] width 12 height 12
radio input "true"
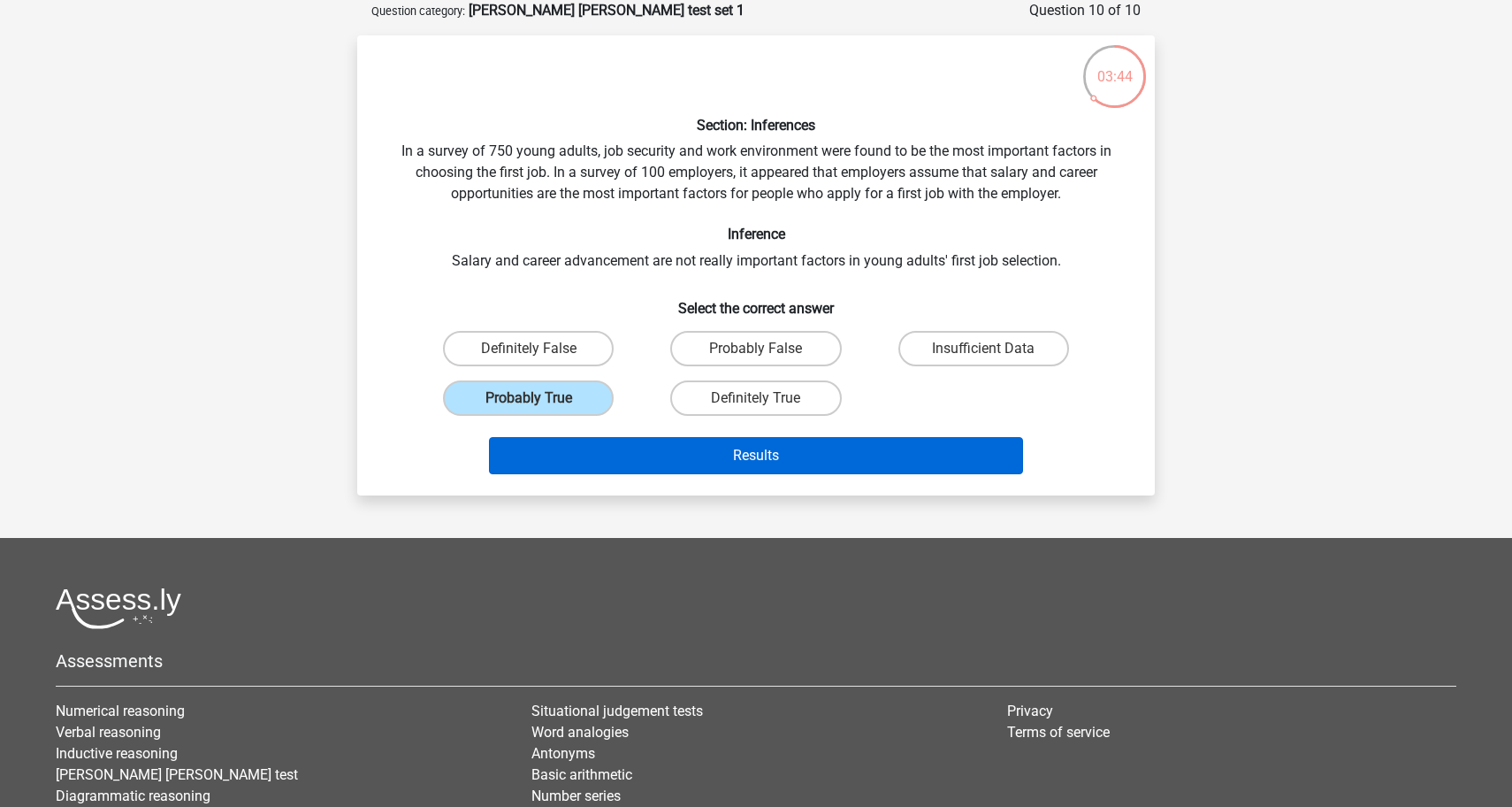
click at [618, 453] on button "Results" at bounding box center [756, 456] width 535 height 37
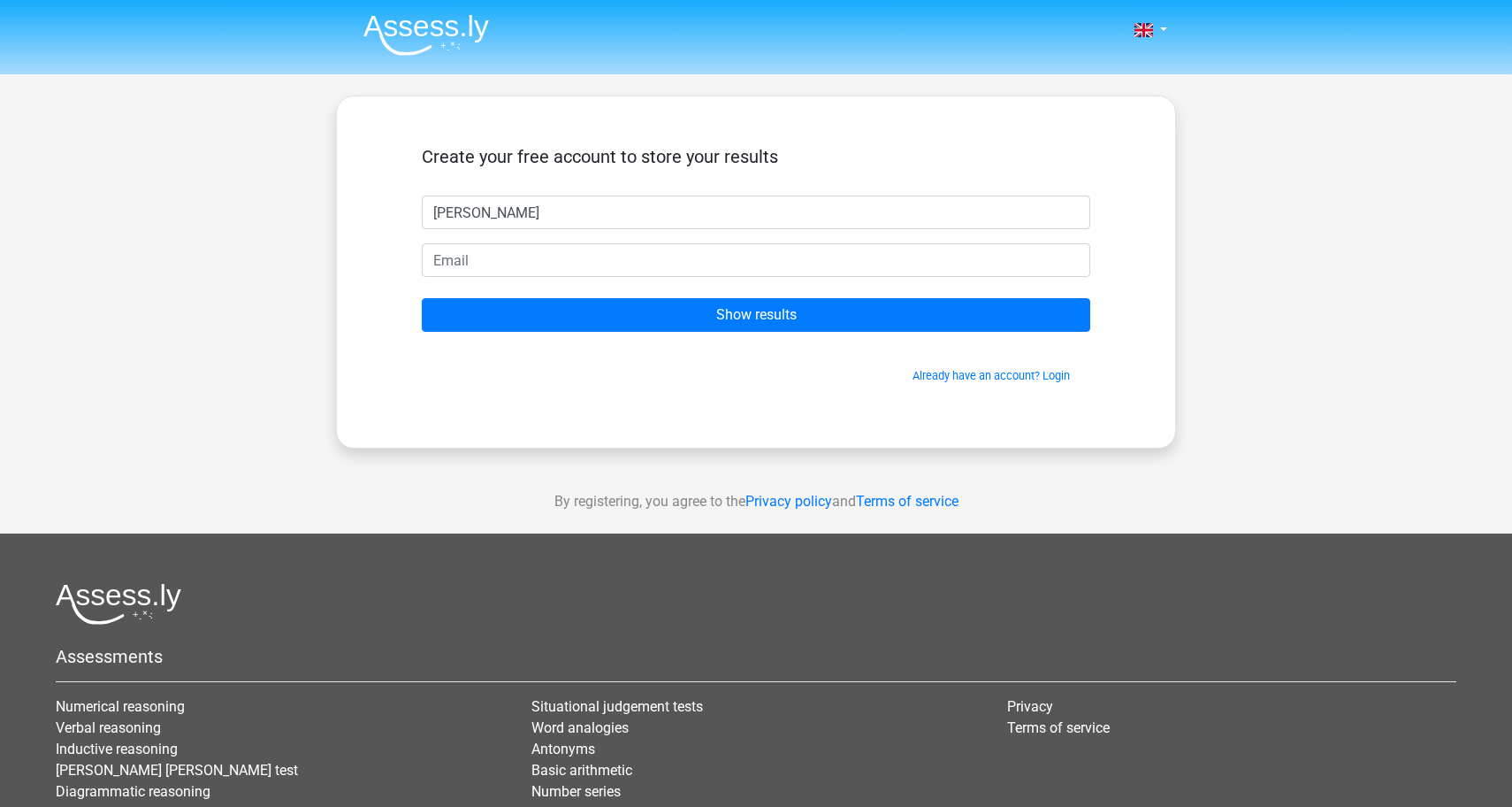
type input "[PERSON_NAME]"
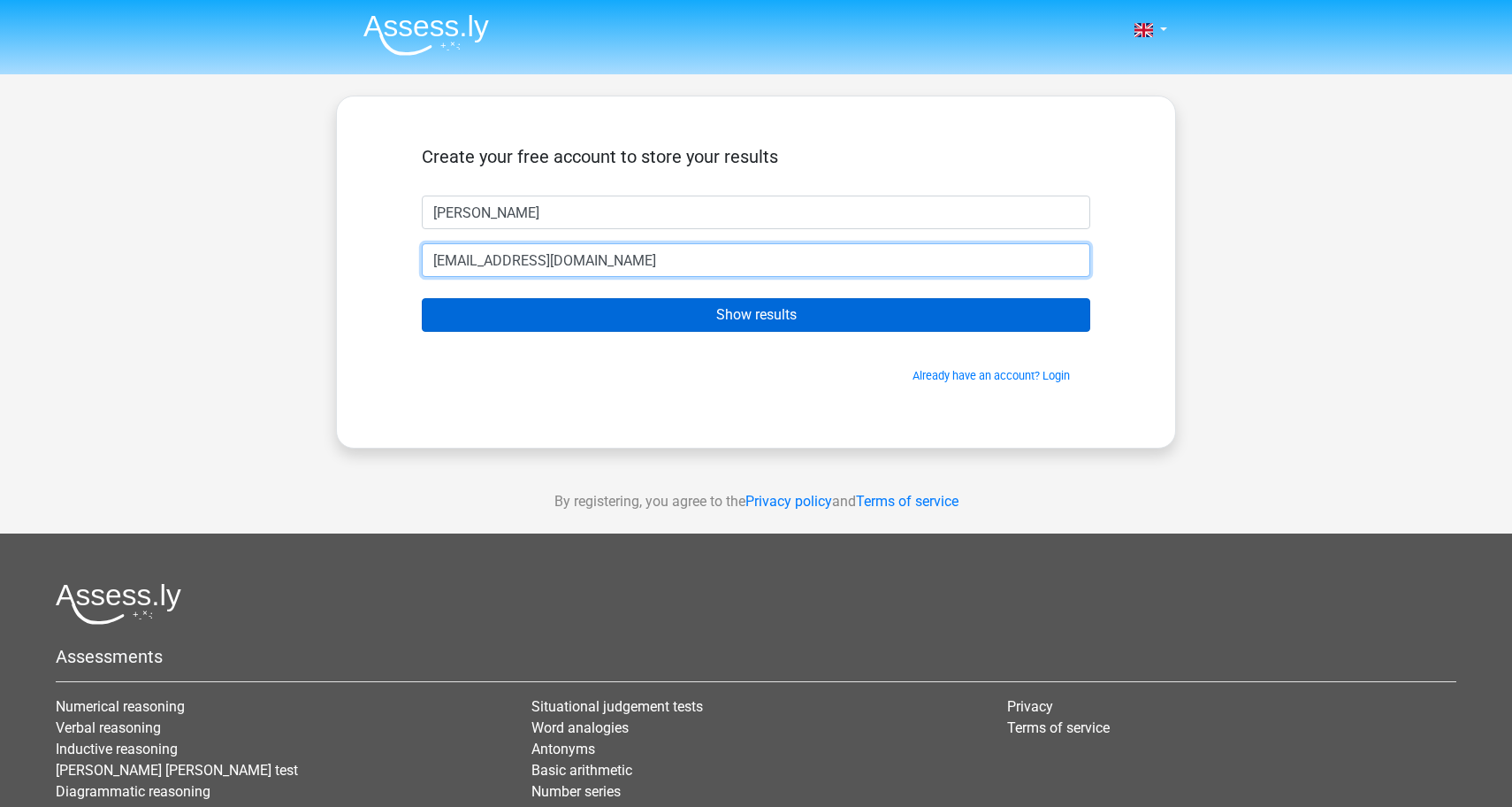
type input "[EMAIL_ADDRESS][DOMAIN_NAME]"
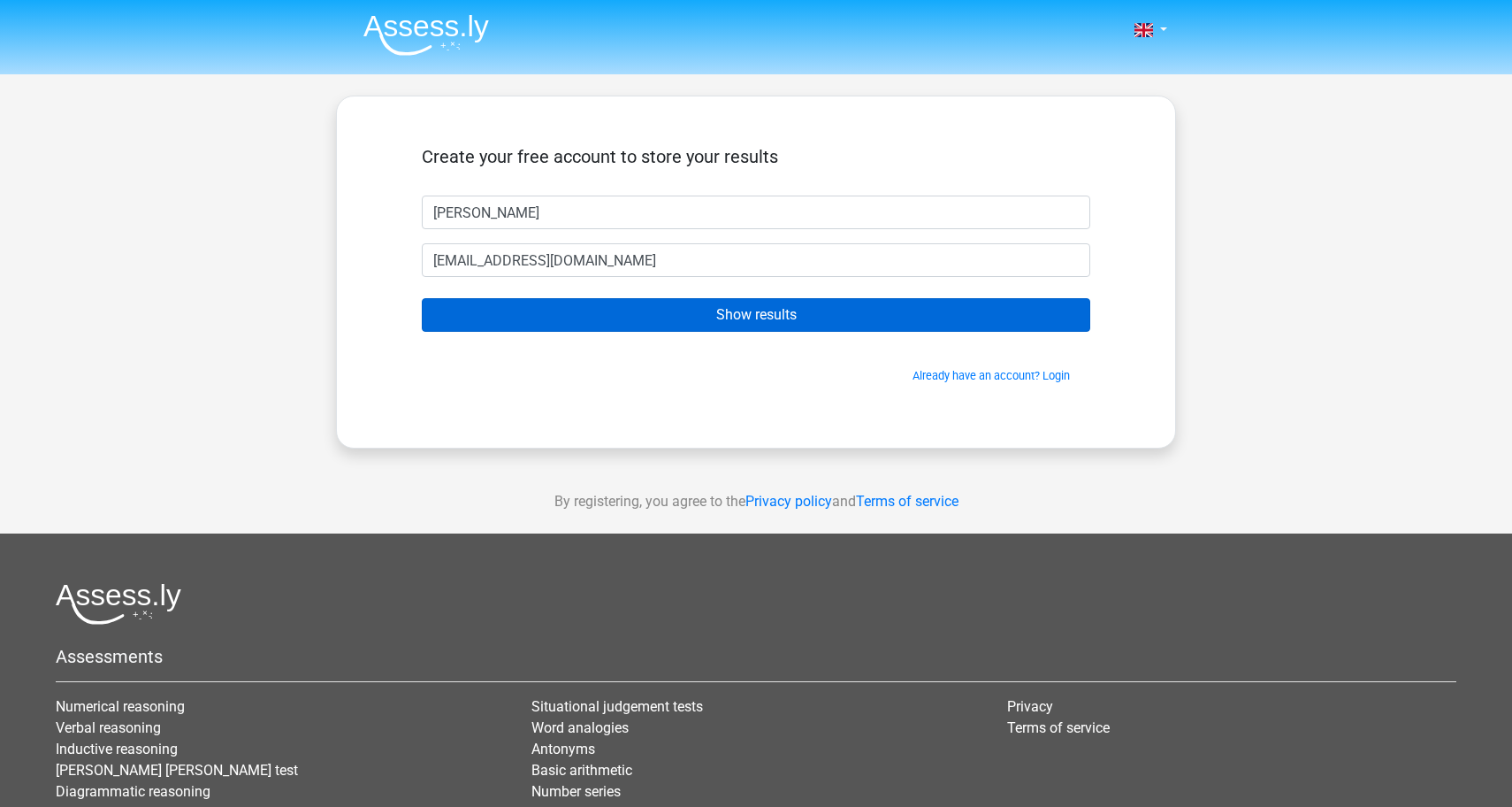
click at [617, 326] on input "Show results" at bounding box center [755, 314] width 668 height 33
